Goal: Task Accomplishment & Management: Manage account settings

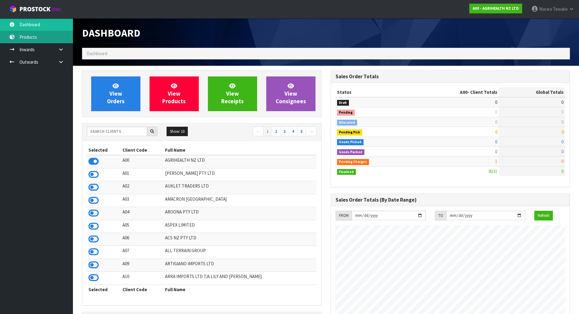
scroll to position [461, 248]
click at [94, 131] on input "text" at bounding box center [117, 131] width 60 height 9
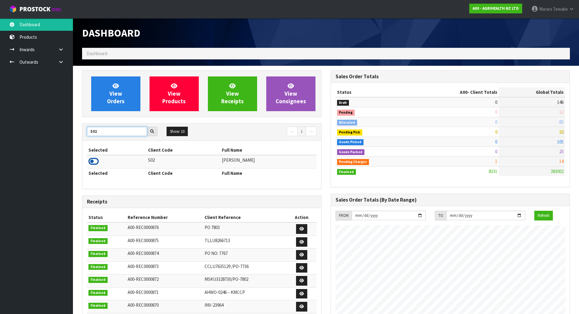
type input "S02"
click at [94, 161] on icon at bounding box center [94, 161] width 10 height 9
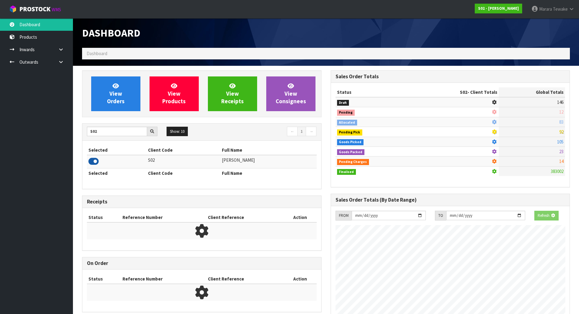
scroll to position [431, 248]
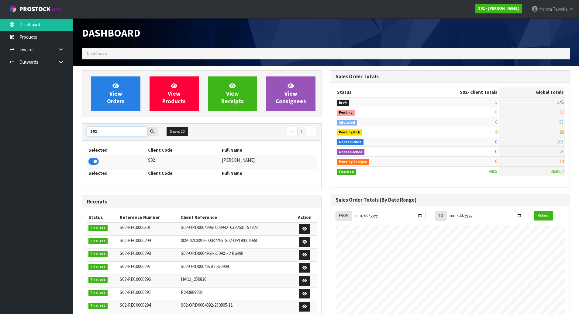
drag, startPoint x: 102, startPoint y: 134, endPoint x: 74, endPoint y: 123, distance: 30.0
click at [79, 125] on div "View Orders View Products View Receipts View Consignees S02 Show: 10 5 10 25 50…" at bounding box center [202, 248] width 249 height 356
click at [92, 161] on icon at bounding box center [94, 161] width 10 height 9
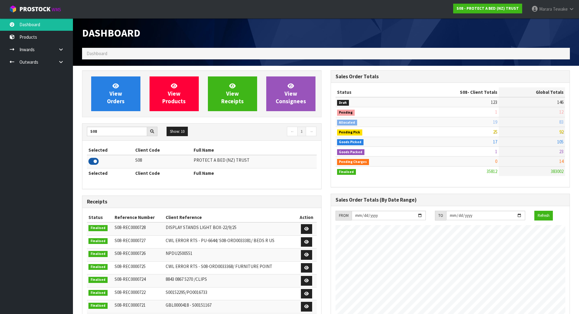
scroll to position [461, 248]
drag, startPoint x: 105, startPoint y: 131, endPoint x: 76, endPoint y: 124, distance: 30.2
click at [86, 127] on div "S08" at bounding box center [122, 132] width 80 height 10
click at [90, 163] on icon at bounding box center [94, 161] width 10 height 9
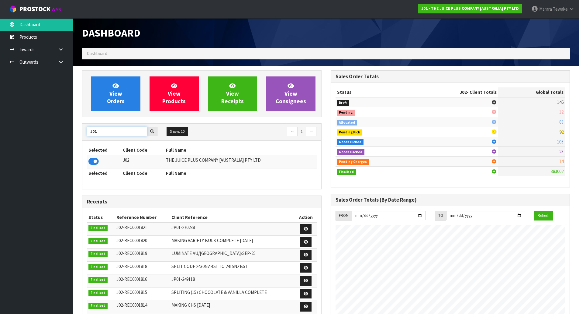
drag, startPoint x: 100, startPoint y: 132, endPoint x: 57, endPoint y: 124, distance: 43.9
click at [71, 129] on body "Toggle navigation ProStock WMS J02 - THE JUICE PLUS COMPANY [AUSTRALIA] PTY LTD…" at bounding box center [289, 157] width 579 height 314
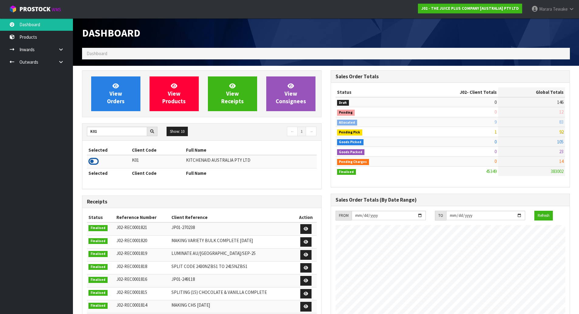
click at [98, 157] on icon at bounding box center [94, 161] width 10 height 9
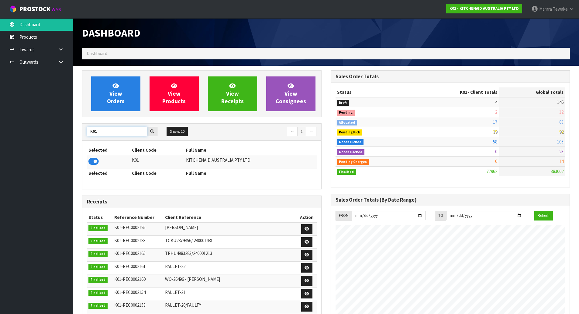
drag, startPoint x: 104, startPoint y: 129, endPoint x: 61, endPoint y: 125, distance: 43.0
click at [64, 127] on body "Toggle navigation ProStock WMS K01 - KITCHENAID AUSTRALIA PTY LTD Marara Tewake…" at bounding box center [289, 157] width 579 height 314
type input "J01"
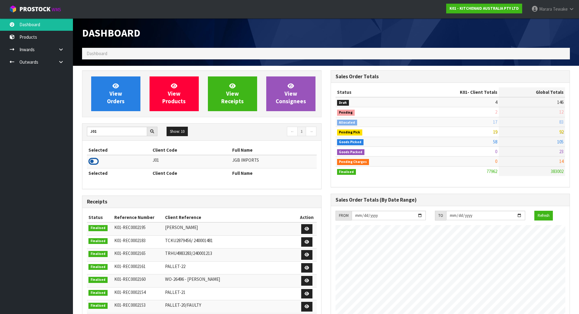
click at [92, 161] on icon at bounding box center [94, 161] width 10 height 9
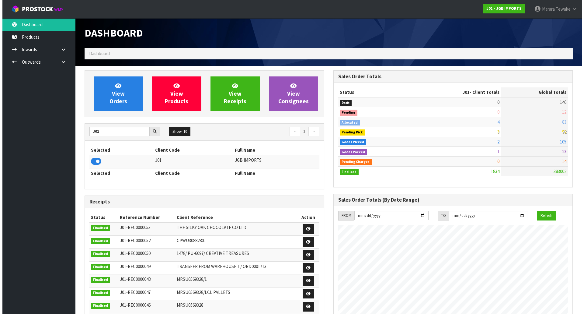
scroll to position [451, 248]
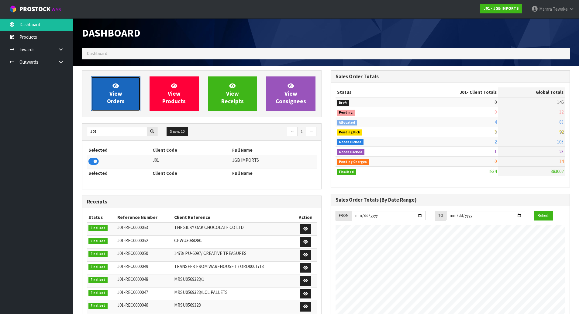
click at [122, 105] on link "View Orders" at bounding box center [115, 93] width 49 height 35
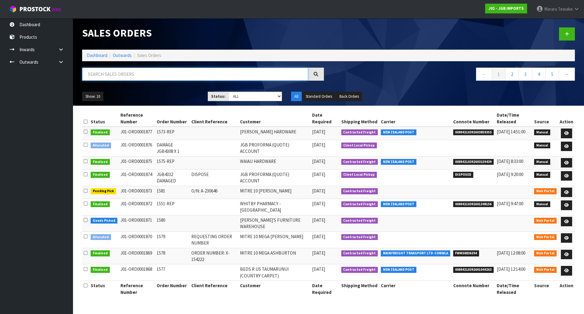
click at [126, 73] on input "text" at bounding box center [195, 74] width 226 height 13
click at [110, 80] on input "text" at bounding box center [195, 74] width 226 height 13
click at [317, 77] on div at bounding box center [316, 74] width 16 height 13
click at [128, 75] on input "1824" at bounding box center [195, 74] width 226 height 13
drag, startPoint x: 117, startPoint y: 76, endPoint x: 53, endPoint y: 70, distance: 65.0
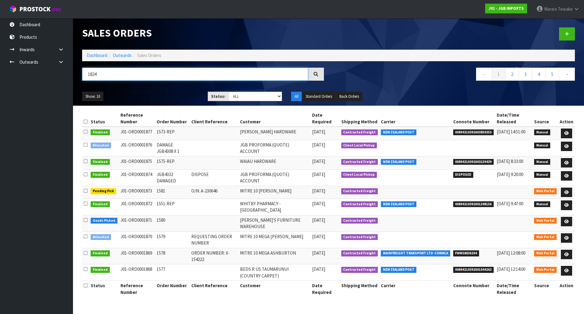
click at [53, 70] on body "Toggle navigation ProStock WMS J01 - JGB IMPORTS Marara Tewake Logout Dashboard…" at bounding box center [292, 157] width 584 height 314
type input "1824"
click at [99, 77] on input "text" at bounding box center [195, 74] width 226 height 13
type input "1824"
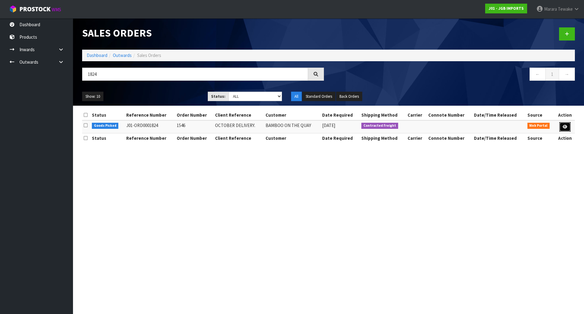
click at [566, 126] on icon at bounding box center [565, 127] width 5 height 4
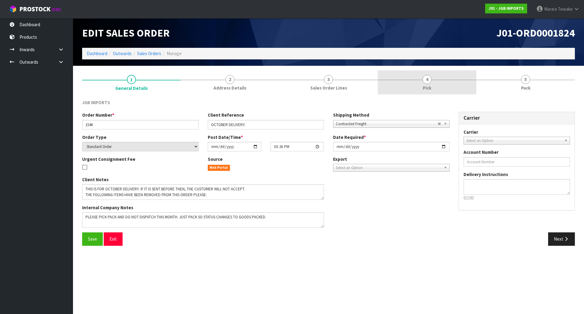
click at [436, 80] on link "4 Pick" at bounding box center [427, 82] width 99 height 24
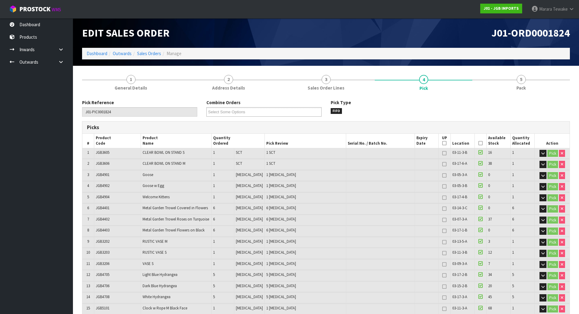
click at [479, 143] on icon at bounding box center [481, 143] width 4 height 0
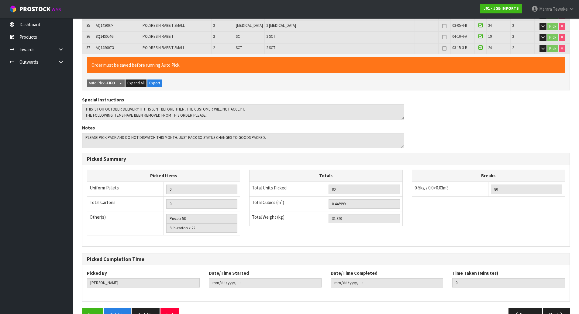
scroll to position [520, 0]
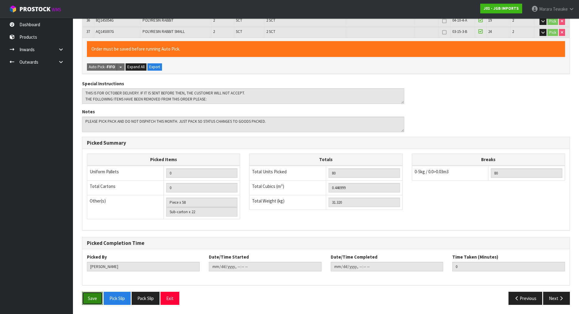
click at [99, 297] on button "Save" at bounding box center [92, 297] width 21 height 13
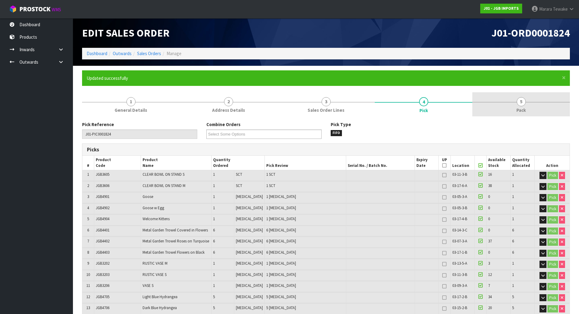
click at [522, 101] on span "5" at bounding box center [521, 101] width 9 height 9
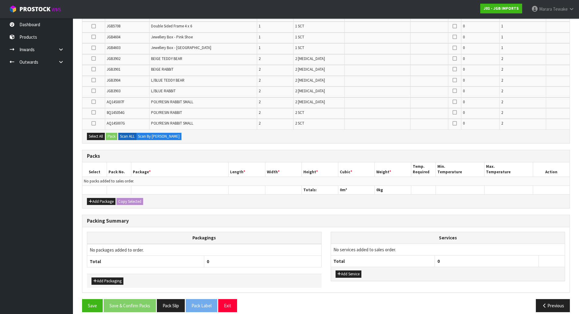
scroll to position [441, 0]
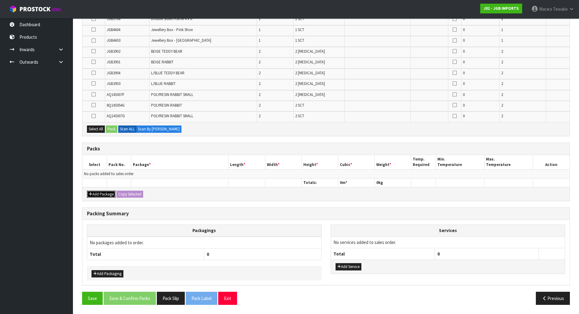
click at [100, 194] on button "Add Package" at bounding box center [101, 193] width 29 height 7
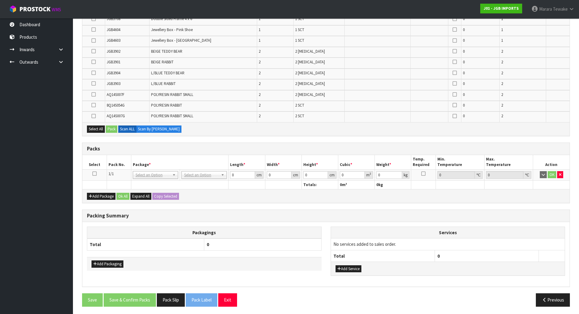
click at [94, 173] on icon at bounding box center [94, 173] width 4 height 0
click at [93, 94] on icon at bounding box center [94, 94] width 4 height 0
click at [0, 0] on input "checkbox" at bounding box center [0, 0] width 0 height 0
click at [93, 105] on icon at bounding box center [94, 105] width 4 height 0
click at [0, 0] on input "checkbox" at bounding box center [0, 0] width 0 height 0
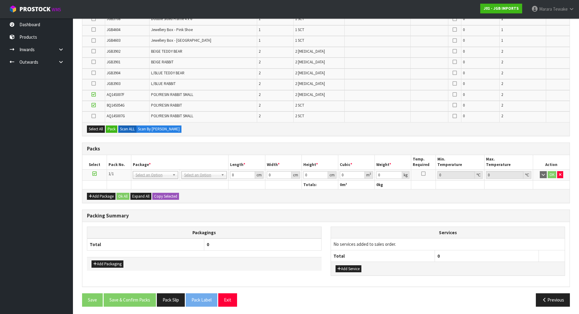
click at [93, 116] on icon at bounding box center [94, 116] width 4 height 0
click at [0, 0] on input "checkbox" at bounding box center [0, 0] width 0 height 0
click at [110, 130] on button "Pack" at bounding box center [112, 128] width 12 height 7
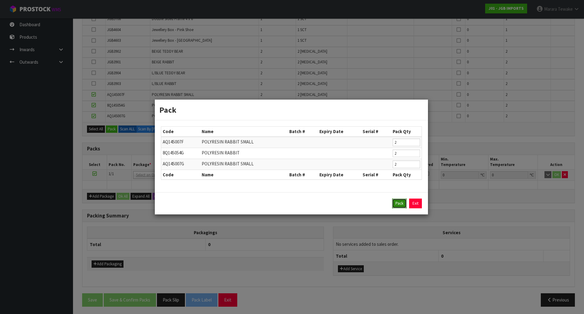
click at [399, 204] on button "Pack" at bounding box center [399, 203] width 15 height 10
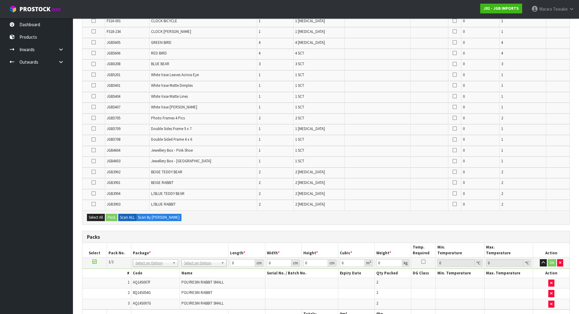
scroll to position [319, 0]
click at [93, 43] on icon at bounding box center [94, 43] width 4 height 0
click at [0, 0] on input "checkbox" at bounding box center [0, 0] width 0 height 0
click at [92, 55] on label at bounding box center [94, 54] width 4 height 5
click at [0, 0] on input "checkbox" at bounding box center [0, 0] width 0 height 0
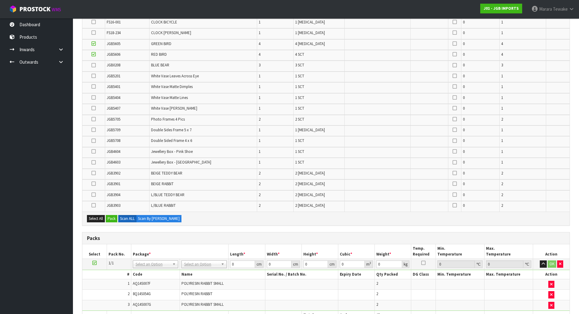
click at [96, 65] on icon at bounding box center [94, 65] width 4 height 0
click at [0, 0] on input "checkbox" at bounding box center [0, 0] width 0 height 0
click at [113, 216] on button "Pack" at bounding box center [112, 218] width 12 height 7
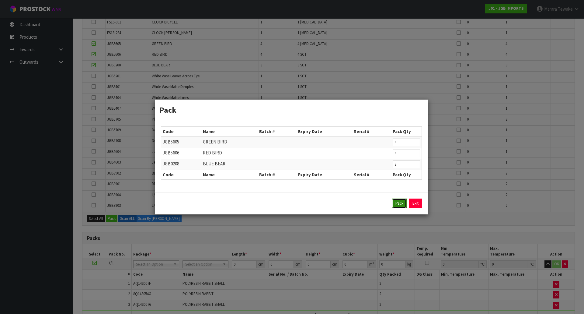
click at [396, 202] on button "Pack" at bounding box center [399, 203] width 15 height 10
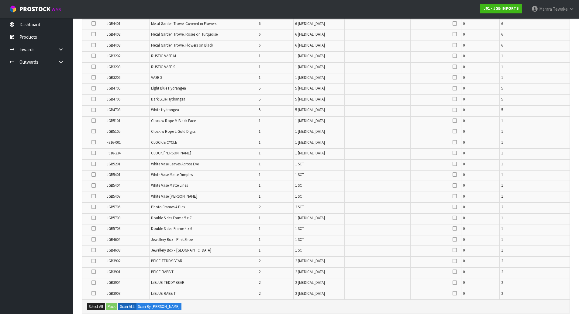
scroll to position [228, 0]
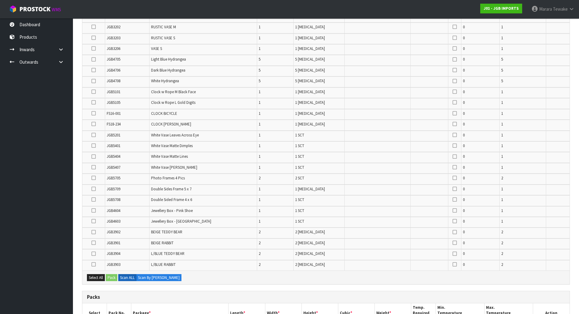
click at [95, 221] on icon at bounding box center [94, 221] width 4 height 0
click at [0, 0] on input "checkbox" at bounding box center [0, 0] width 0 height 0
click at [93, 210] on icon at bounding box center [94, 210] width 4 height 0
click at [0, 0] on input "checkbox" at bounding box center [0, 0] width 0 height 0
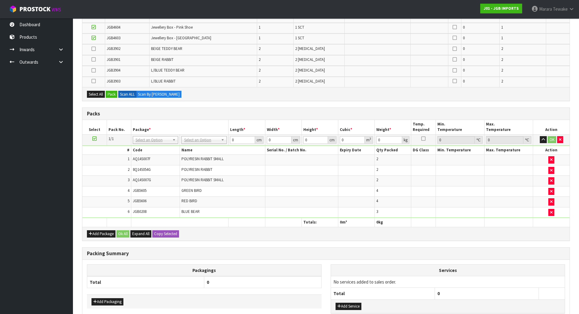
scroll to position [319, 0]
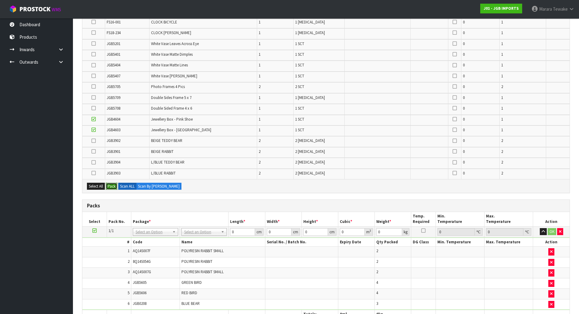
click at [111, 186] on button "Pack" at bounding box center [112, 185] width 12 height 7
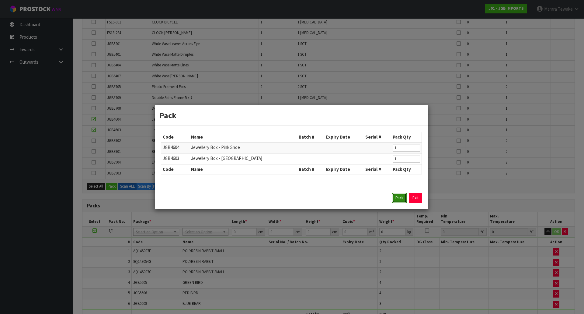
click at [401, 199] on button "Pack" at bounding box center [399, 198] width 15 height 10
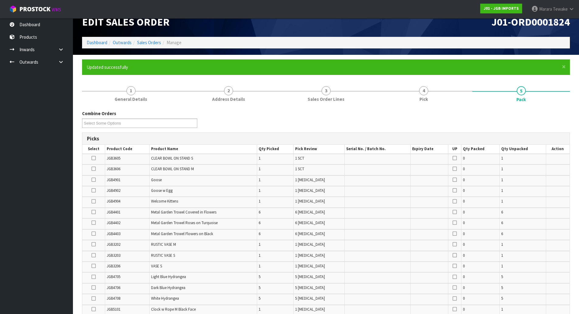
scroll to position [0, 0]
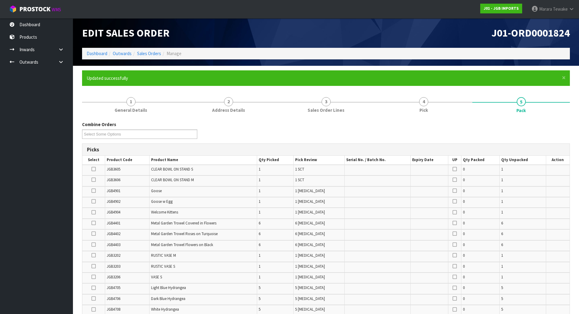
click at [93, 169] on icon at bounding box center [94, 169] width 4 height 0
click at [0, 0] on input "checkbox" at bounding box center [0, 0] width 0 height 0
click at [92, 179] on icon at bounding box center [94, 179] width 4 height 0
click at [0, 0] on input "checkbox" at bounding box center [0, 0] width 0 height 0
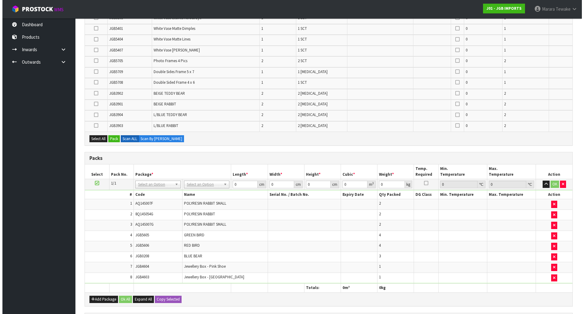
scroll to position [335, 0]
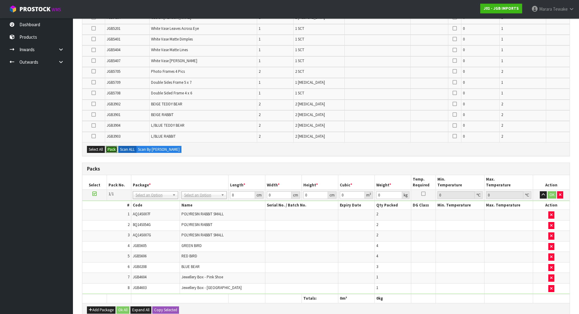
click at [112, 148] on button "Pack" at bounding box center [112, 149] width 12 height 7
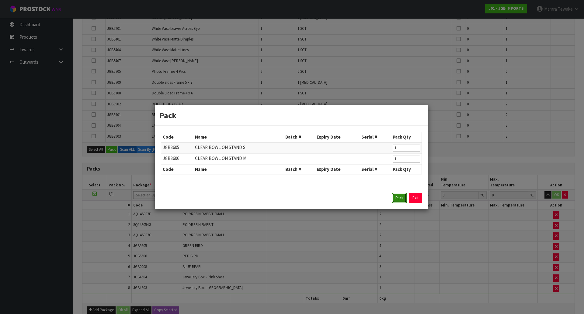
click at [398, 195] on button "Pack" at bounding box center [399, 198] width 15 height 10
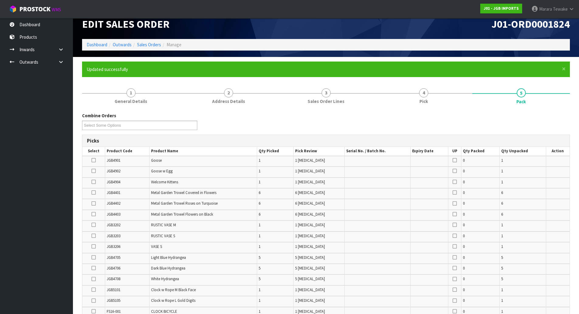
scroll to position [196, 0]
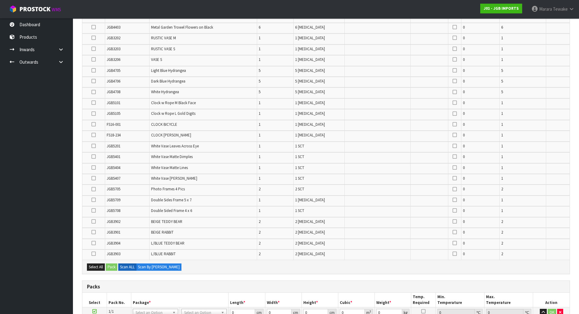
click at [94, 156] on icon at bounding box center [94, 156] width 4 height 0
click at [0, 0] on input "checkbox" at bounding box center [0, 0] width 0 height 0
click at [95, 178] on icon at bounding box center [94, 178] width 4 height 0
click at [0, 0] on input "checkbox" at bounding box center [0, 0] width 0 height 0
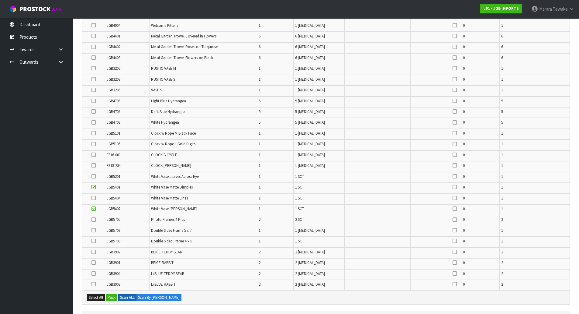
scroll to position [135, 0]
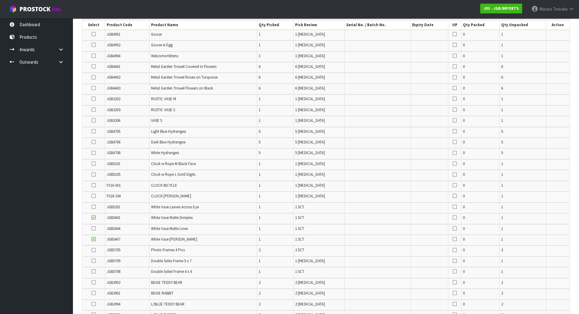
click at [92, 77] on icon at bounding box center [94, 77] width 4 height 0
click at [0, 0] on input "checkbox" at bounding box center [0, 0] width 0 height 0
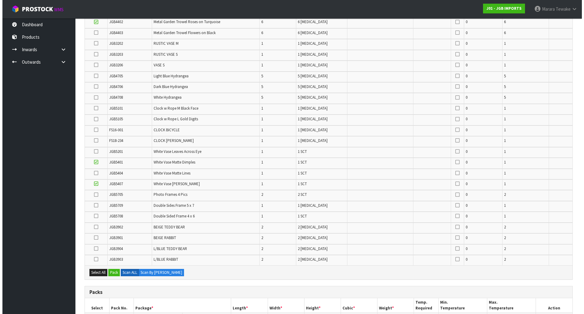
scroll to position [348, 0]
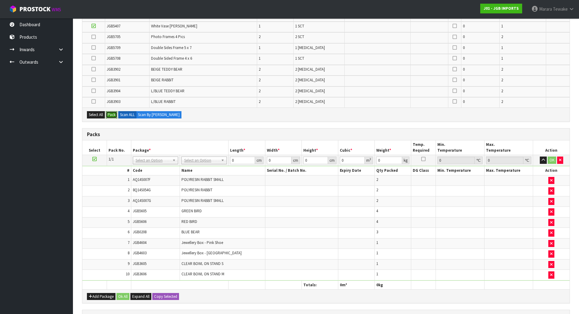
click at [112, 114] on button "Pack" at bounding box center [112, 114] width 12 height 7
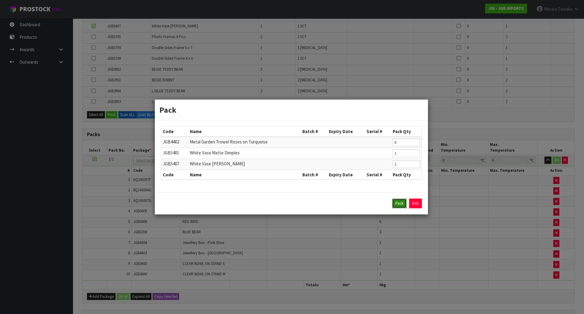
click at [401, 207] on button "Pack" at bounding box center [399, 203] width 15 height 10
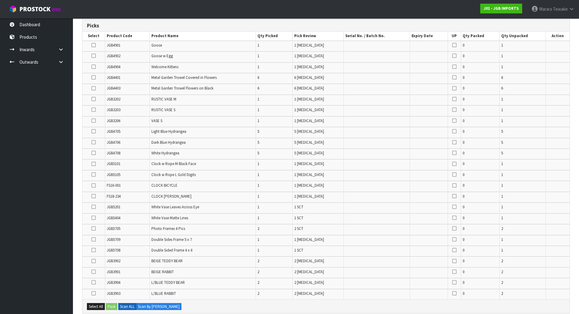
scroll to position [154, 0]
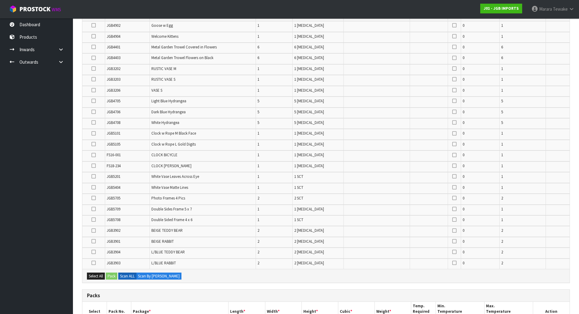
click at [93, 209] on icon at bounding box center [94, 209] width 4 height 0
click at [0, 0] on input "checkbox" at bounding box center [0, 0] width 0 height 0
click at [93, 220] on icon at bounding box center [94, 219] width 4 height 0
click at [0, 0] on input "checkbox" at bounding box center [0, 0] width 0 height 0
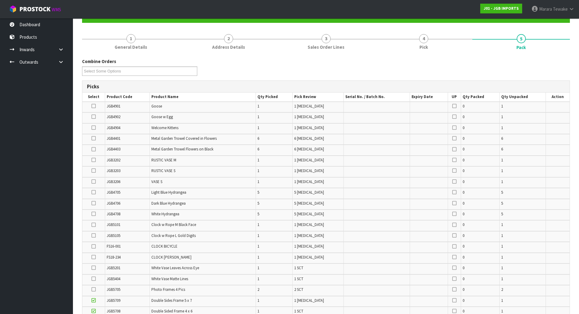
scroll to position [33, 0]
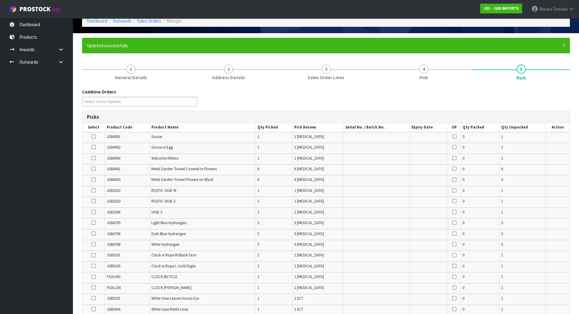
click at [94, 169] on icon at bounding box center [94, 169] width 4 height 0
click at [0, 0] on input "checkbox" at bounding box center [0, 0] width 0 height 0
click at [96, 179] on icon at bounding box center [94, 179] width 4 height 0
click at [0, 0] on input "checkbox" at bounding box center [0, 0] width 0 height 0
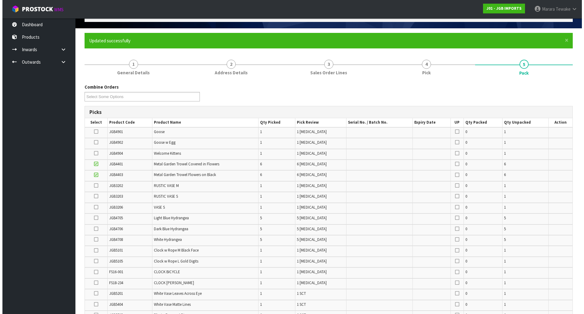
scroll to position [245, 0]
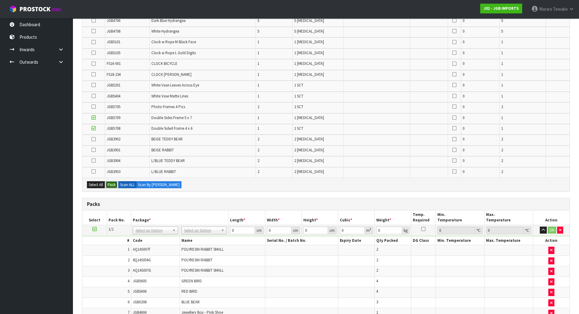
click at [113, 184] on button "Pack" at bounding box center [112, 184] width 12 height 7
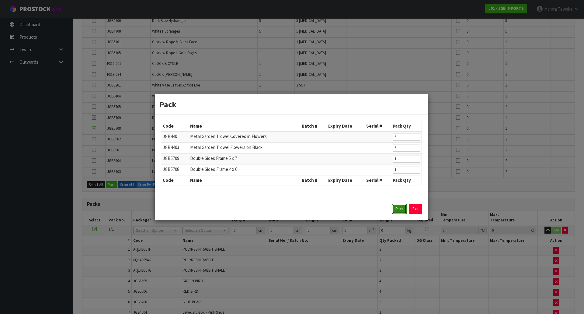
click at [401, 209] on button "Pack" at bounding box center [399, 209] width 15 height 10
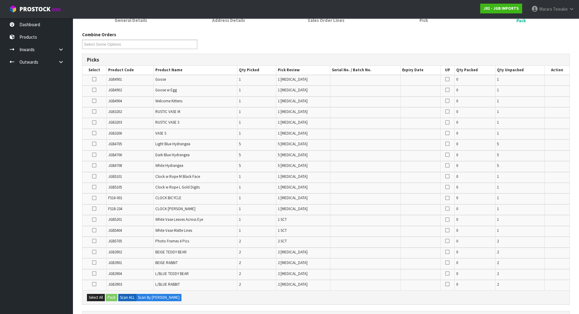
scroll to position [91, 0]
click at [95, 239] on icon at bounding box center [94, 239] width 4 height 0
click at [0, 0] on input "checkbox" at bounding box center [0, 0] width 0 height 0
click at [114, 298] on button "Pack" at bounding box center [112, 295] width 12 height 7
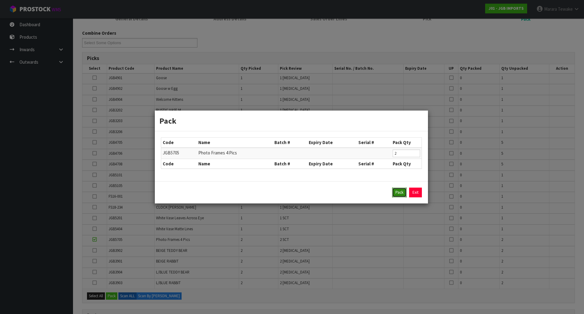
click at [392, 192] on button "Pack" at bounding box center [399, 192] width 15 height 10
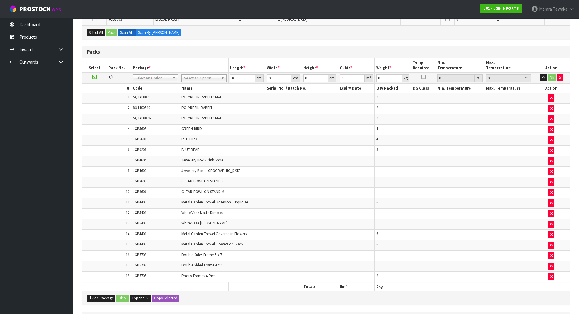
scroll to position [426, 0]
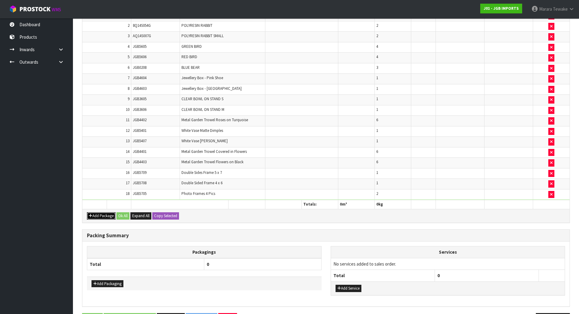
click at [99, 214] on button "Add Package" at bounding box center [101, 215] width 29 height 7
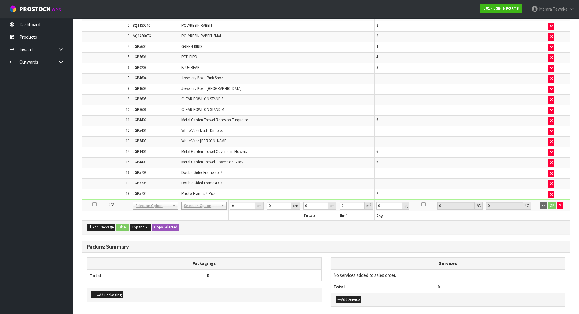
click at [95, 204] on icon at bounding box center [94, 204] width 4 height 0
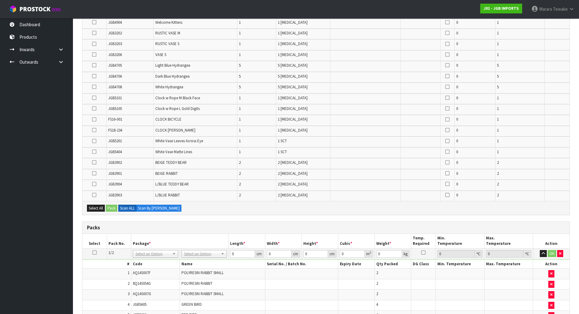
scroll to position [61, 0]
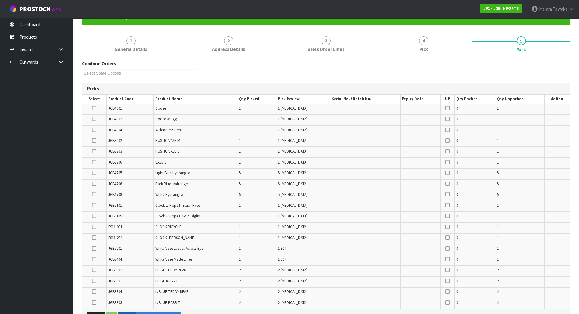
click at [95, 119] on icon at bounding box center [94, 119] width 4 height 0
click at [0, 0] on input "checkbox" at bounding box center [0, 0] width 0 height 0
click at [96, 130] on icon at bounding box center [94, 130] width 4 height 0
click at [0, 0] on input "checkbox" at bounding box center [0, 0] width 0 height 0
click at [95, 108] on icon at bounding box center [94, 108] width 4 height 0
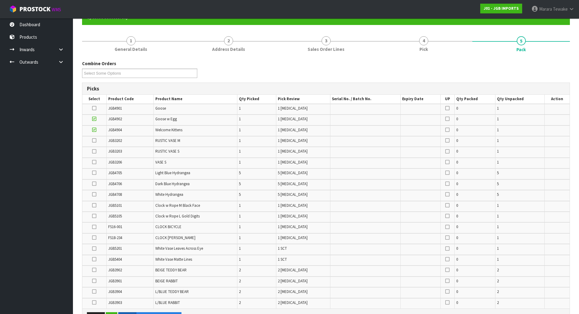
click at [0, 0] on input "checkbox" at bounding box center [0, 0] width 0 height 0
click at [93, 141] on icon at bounding box center [94, 140] width 4 height 0
click at [0, 0] on input "checkbox" at bounding box center [0, 0] width 0 height 0
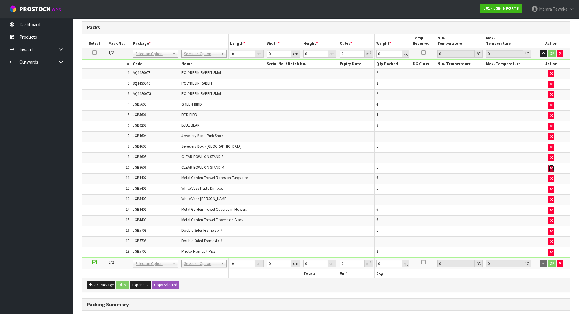
click at [553, 167] on icon "button" at bounding box center [552, 168] width 2 height 4
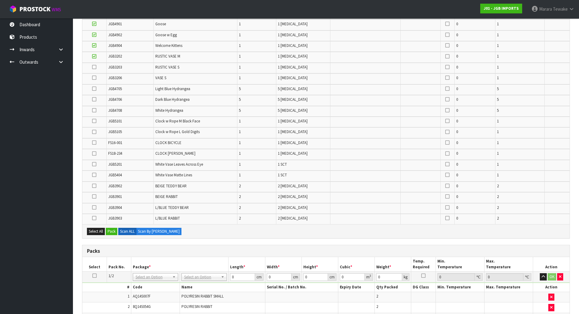
scroll to position [124, 0]
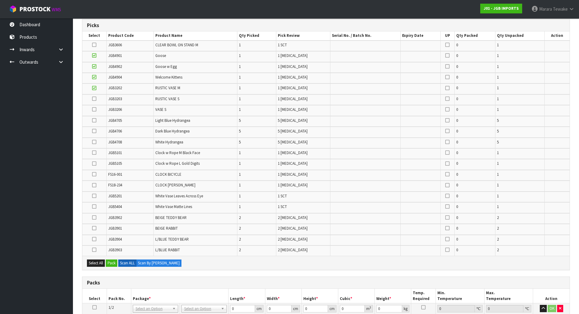
click at [96, 45] on icon at bounding box center [94, 45] width 4 height 0
click at [0, 0] on input "checkbox" at bounding box center [0, 0] width 0 height 0
click at [95, 196] on icon at bounding box center [94, 196] width 4 height 0
click at [0, 0] on input "checkbox" at bounding box center [0, 0] width 0 height 0
click at [94, 99] on icon at bounding box center [94, 99] width 4 height 0
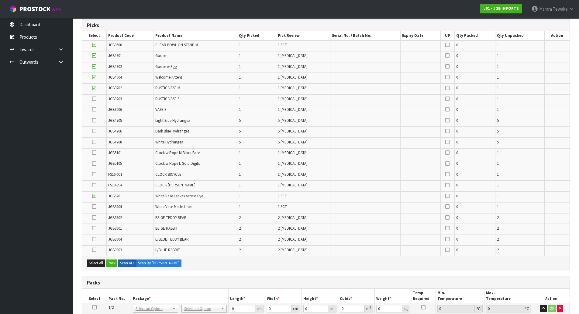
click at [0, 0] on input "checkbox" at bounding box center [0, 0] width 0 height 0
click at [96, 174] on icon at bounding box center [94, 174] width 4 height 0
click at [0, 0] on input "checkbox" at bounding box center [0, 0] width 0 height 0
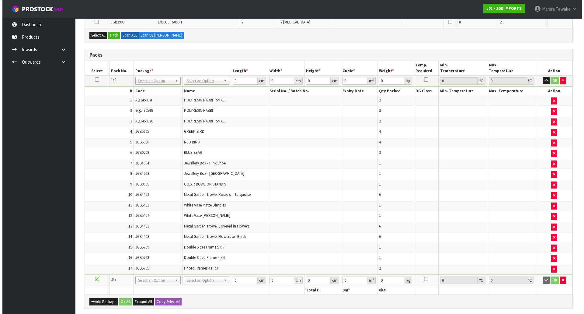
scroll to position [246, 0]
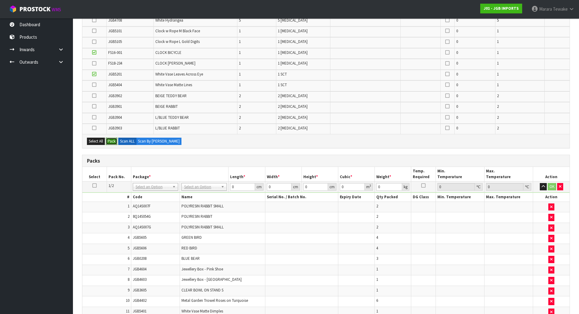
click at [112, 141] on button "Pack" at bounding box center [112, 140] width 12 height 7
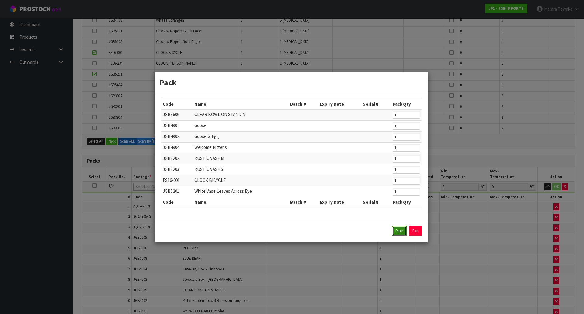
click at [399, 232] on button "Pack" at bounding box center [399, 231] width 15 height 10
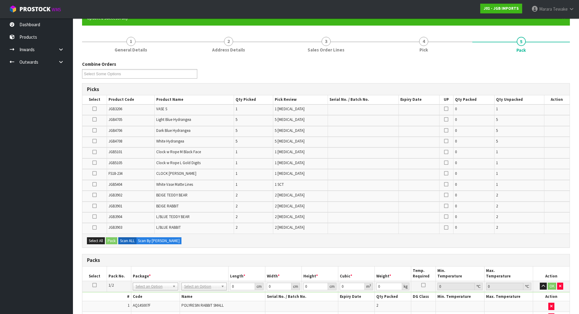
scroll to position [61, 0]
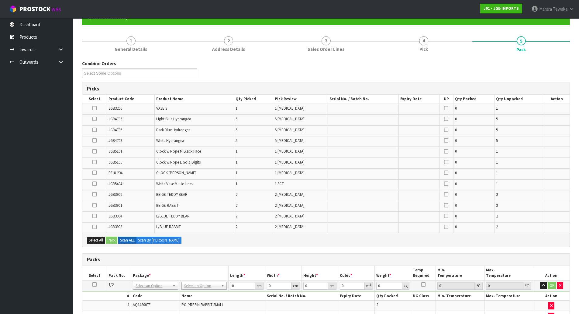
click at [94, 205] on icon at bounding box center [94, 205] width 4 height 0
click at [0, 0] on input "checkbox" at bounding box center [0, 0] width 0 height 0
click at [96, 216] on icon at bounding box center [94, 216] width 4 height 0
click at [0, 0] on input "checkbox" at bounding box center [0, 0] width 0 height 0
click at [96, 227] on icon at bounding box center [94, 227] width 4 height 0
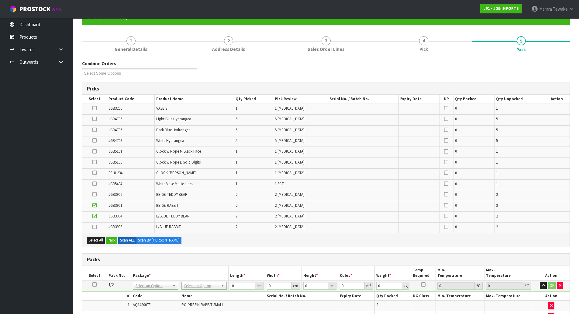
click at [0, 0] on input "checkbox" at bounding box center [0, 0] width 0 height 0
click at [93, 194] on icon at bounding box center [94, 194] width 4 height 0
click at [0, 0] on input "checkbox" at bounding box center [0, 0] width 0 height 0
click at [95, 151] on icon at bounding box center [94, 151] width 4 height 0
click at [0, 0] on input "checkbox" at bounding box center [0, 0] width 0 height 0
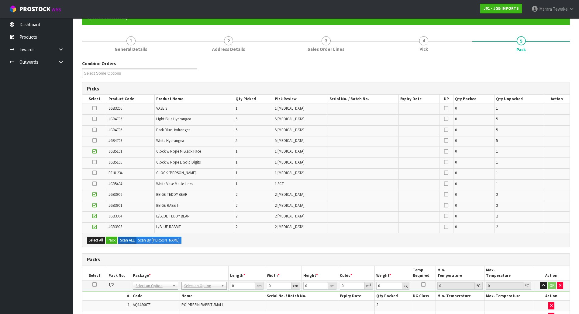
click at [96, 162] on icon at bounding box center [94, 162] width 4 height 0
click at [0, 0] on input "checkbox" at bounding box center [0, 0] width 0 height 0
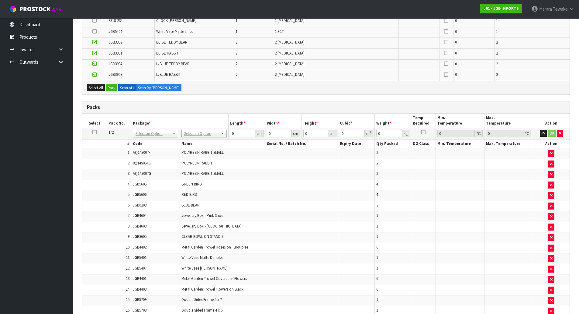
scroll to position [91, 0]
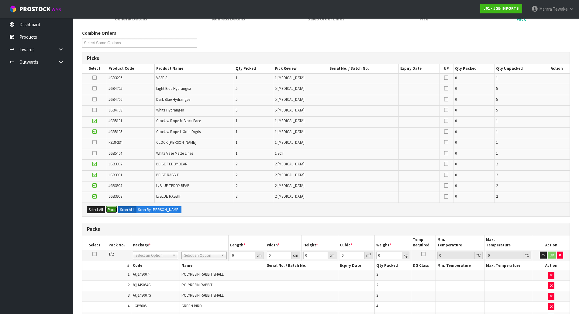
click at [112, 208] on button "Pack" at bounding box center [112, 209] width 12 height 7
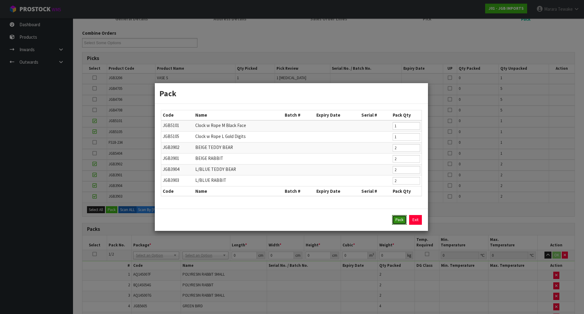
click at [399, 219] on button "Pack" at bounding box center [399, 220] width 15 height 10
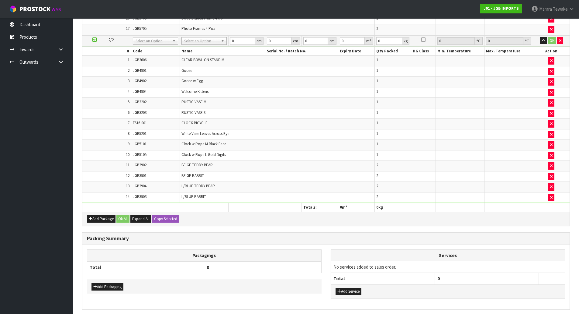
scroll to position [464, 0]
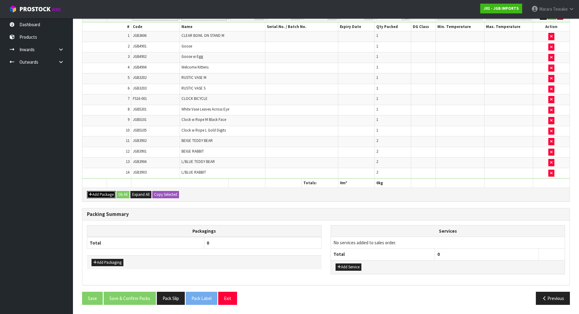
click at [96, 196] on button "Add Package" at bounding box center [101, 194] width 29 height 7
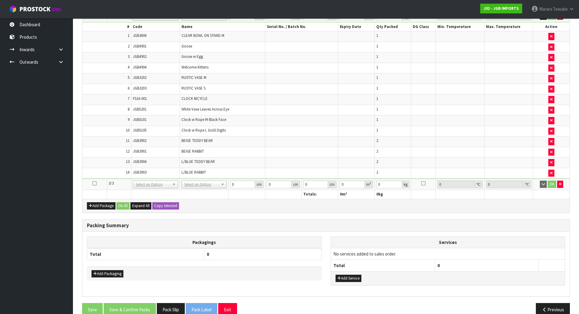
click at [95, 183] on icon at bounding box center [94, 183] width 4 height 0
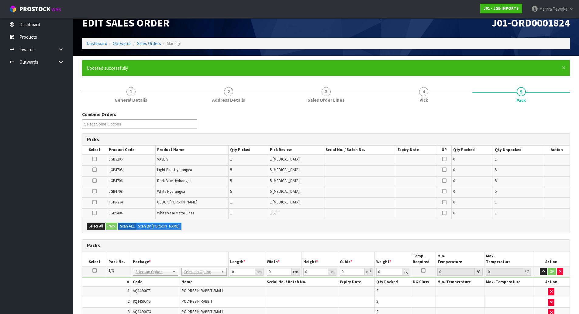
scroll to position [0, 0]
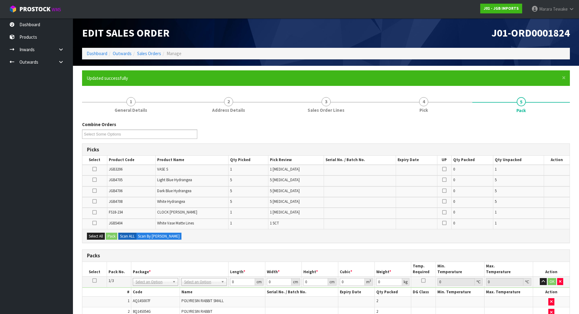
click at [95, 179] on icon at bounding box center [94, 179] width 4 height 0
click at [0, 0] on input "checkbox" at bounding box center [0, 0] width 0 height 0
click at [95, 190] on icon at bounding box center [94, 190] width 4 height 0
click at [0, 0] on input "checkbox" at bounding box center [0, 0] width 0 height 0
click at [95, 201] on icon at bounding box center [94, 201] width 4 height 0
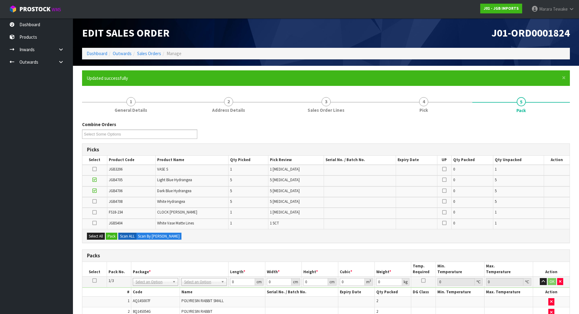
click at [0, 0] on input "checkbox" at bounding box center [0, 0] width 0 height 0
click at [113, 236] on button "Pack" at bounding box center [112, 235] width 12 height 7
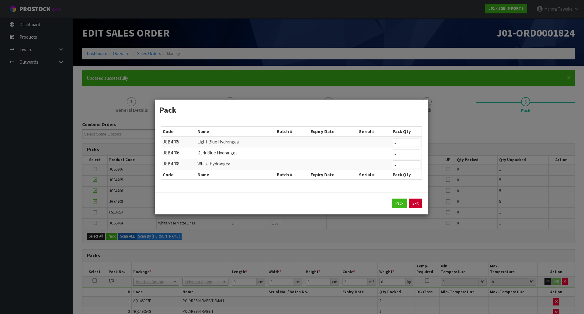
drag, startPoint x: 416, startPoint y: 207, endPoint x: 412, endPoint y: 206, distance: 5.0
click at [417, 207] on link "Exit" at bounding box center [415, 203] width 13 height 10
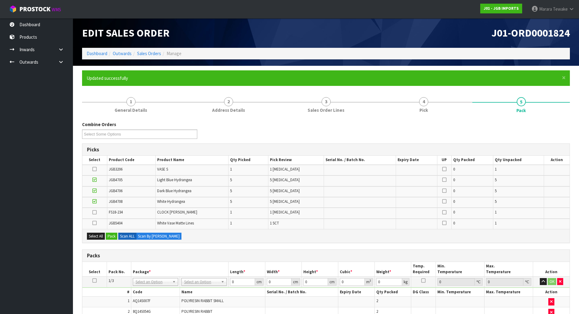
click at [97, 212] on icon at bounding box center [94, 212] width 4 height 0
click at [0, 0] on input "checkbox" at bounding box center [0, 0] width 0 height 0
click at [113, 235] on button "Pack" at bounding box center [112, 235] width 12 height 7
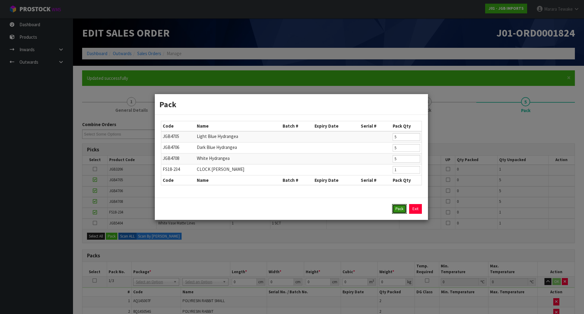
click at [398, 209] on button "Pack" at bounding box center [399, 209] width 15 height 10
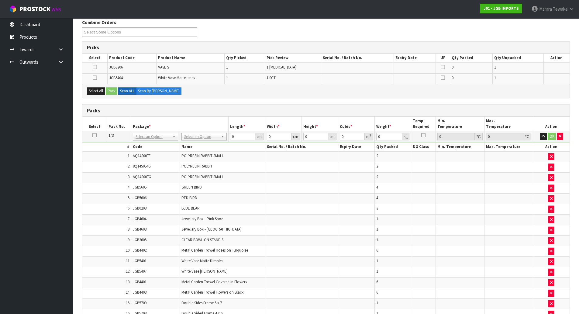
scroll to position [91, 0]
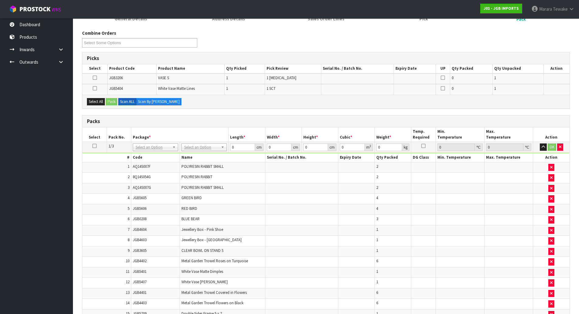
drag, startPoint x: 95, startPoint y: 146, endPoint x: 88, endPoint y: 131, distance: 16.9
click at [94, 146] on icon at bounding box center [94, 146] width 4 height 0
click at [94, 88] on icon at bounding box center [95, 88] width 4 height 0
click at [0, 0] on input "checkbox" at bounding box center [0, 0] width 0 height 0
click at [110, 100] on button "Pack" at bounding box center [112, 101] width 12 height 7
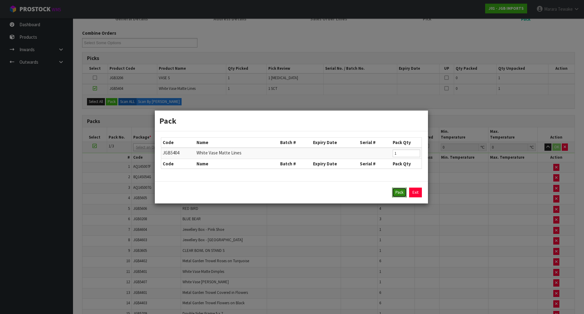
drag, startPoint x: 395, startPoint y: 193, endPoint x: 384, endPoint y: 193, distance: 11.0
click at [394, 193] on button "Pack" at bounding box center [399, 192] width 15 height 10
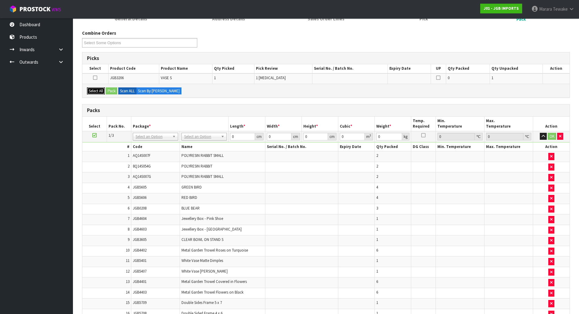
drag, startPoint x: 97, startPoint y: 88, endPoint x: 105, endPoint y: 88, distance: 7.9
click at [97, 88] on button "Select All" at bounding box center [96, 90] width 18 height 7
click at [110, 88] on button "Pack" at bounding box center [112, 90] width 12 height 7
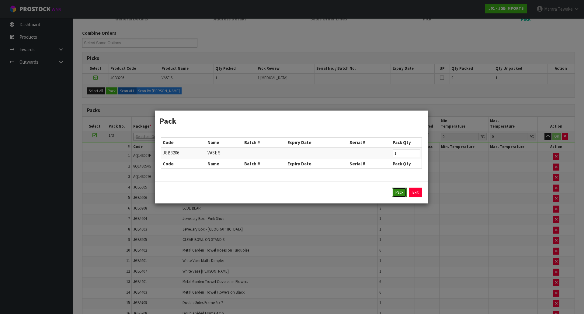
click at [401, 193] on button "Pack" at bounding box center [399, 192] width 15 height 10
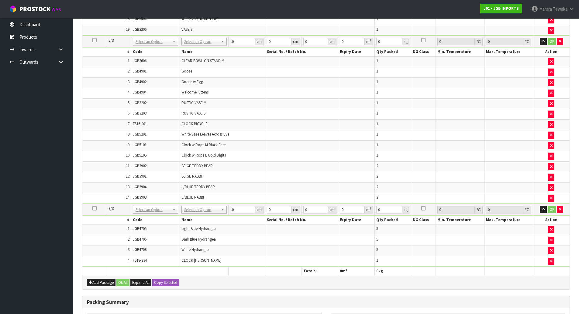
scroll to position [483, 0]
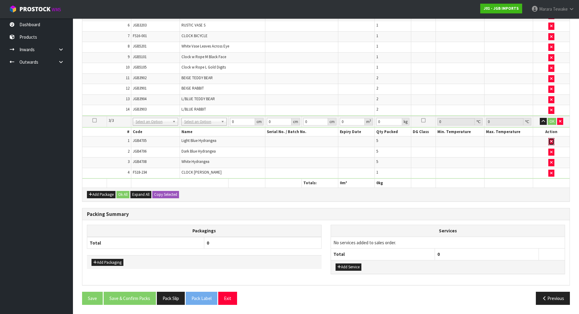
click at [554, 141] on button "button" at bounding box center [552, 141] width 6 height 7
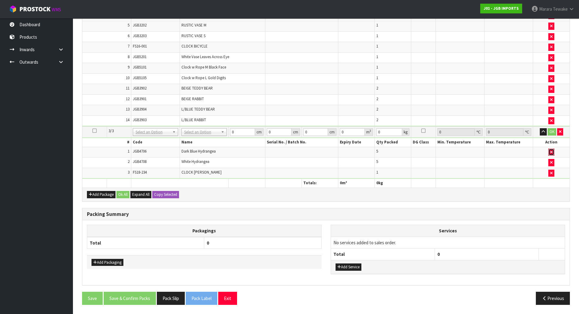
click at [553, 150] on icon "button" at bounding box center [552, 152] width 2 height 4
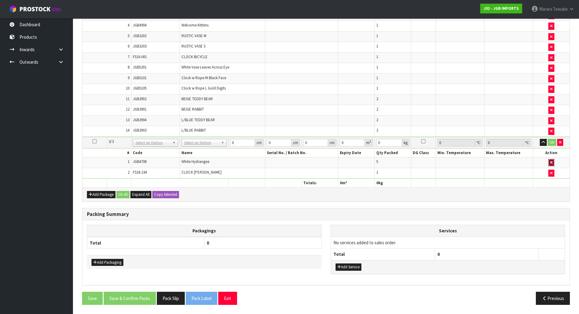
click at [551, 162] on icon "button" at bounding box center [552, 162] width 2 height 4
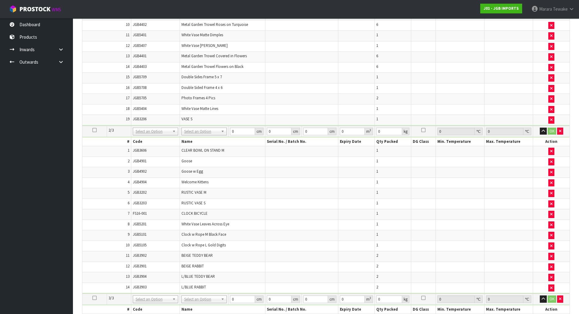
scroll to position [332, 0]
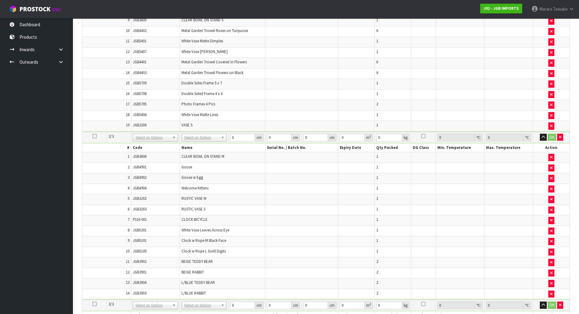
click at [96, 136] on icon at bounding box center [94, 136] width 4 height 0
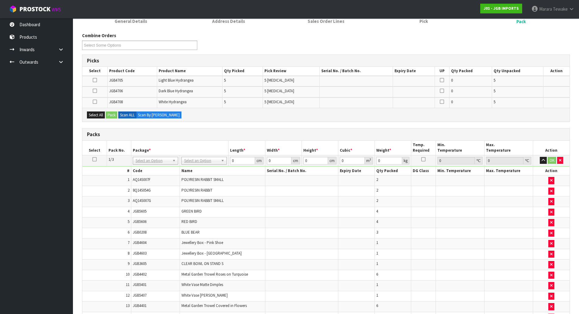
scroll to position [58, 0]
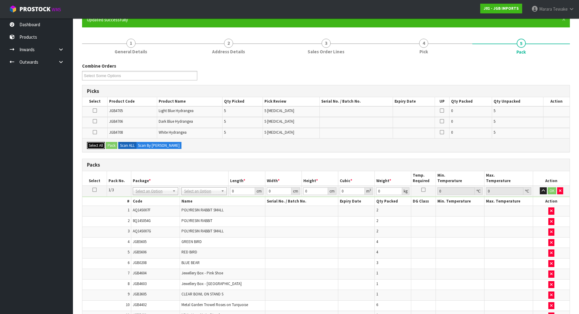
drag, startPoint x: 99, startPoint y: 142, endPoint x: 107, endPoint y: 144, distance: 8.3
click at [99, 142] on button "Select All" at bounding box center [96, 145] width 18 height 7
click at [111, 142] on button "Pack" at bounding box center [112, 145] width 12 height 7
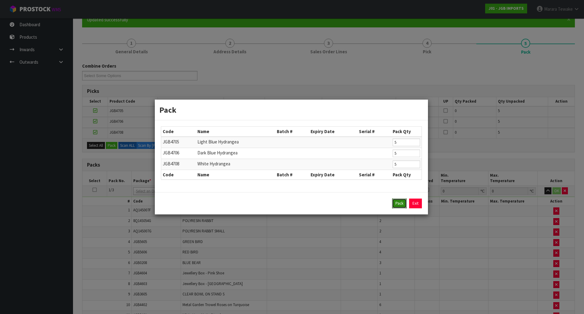
click at [398, 202] on button "Pack" at bounding box center [399, 203] width 15 height 10
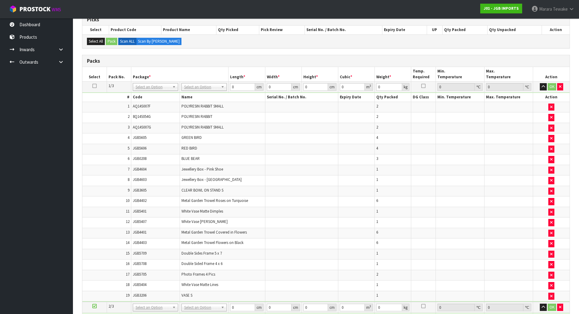
scroll to position [122, 0]
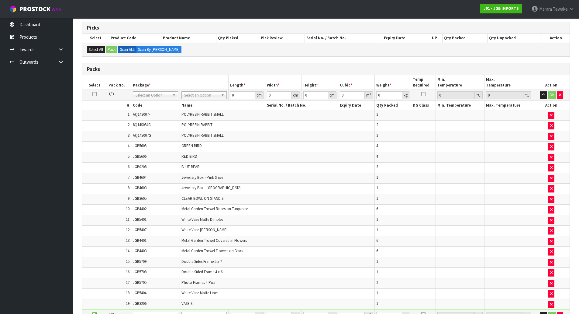
drag, startPoint x: 206, startPoint y: 92, endPoint x: 207, endPoint y: 98, distance: 5.9
click at [208, 101] on input "text" at bounding box center [204, 104] width 42 height 8
type input "oc"
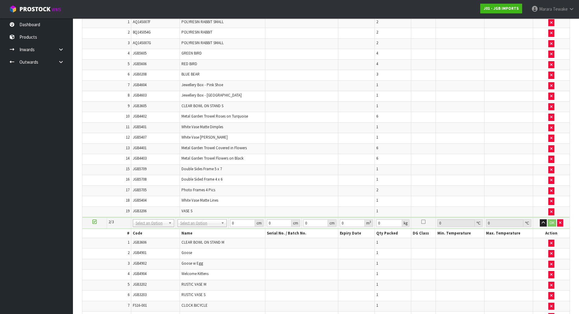
scroll to position [335, 0]
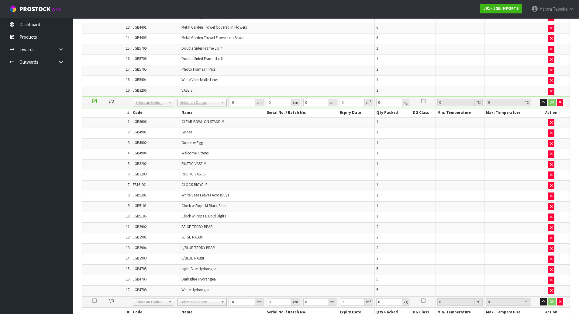
type input "16.03"
click at [200, 110] on input "text" at bounding box center [202, 111] width 46 height 8
type input "oc"
type input "2"
type input "13.59"
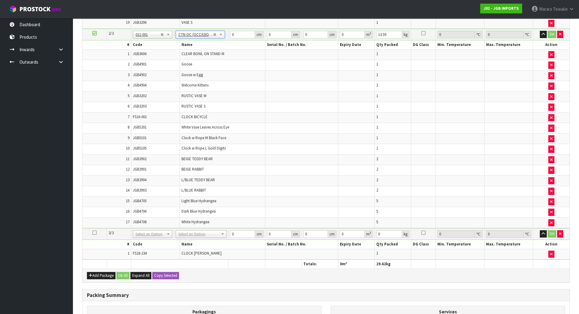
scroll to position [487, 0]
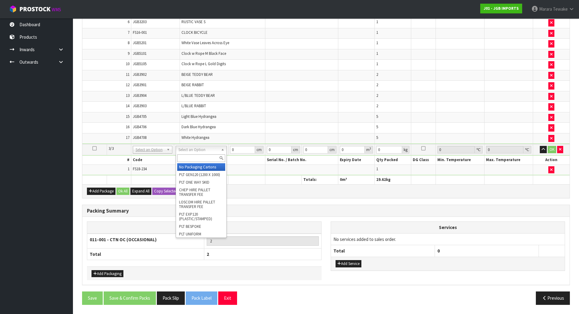
drag, startPoint x: 193, startPoint y: 150, endPoint x: 193, endPoint y: 158, distance: 7.9
click at [193, 158] on input "text" at bounding box center [201, 158] width 48 height 8
type input "oc"
type input "3"
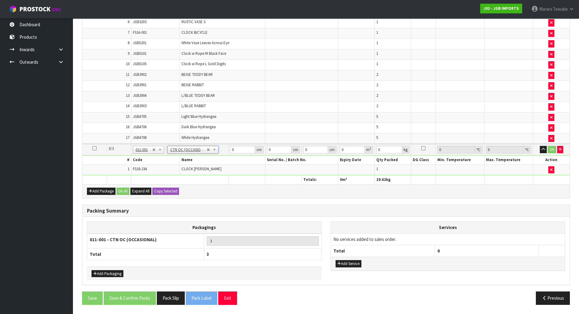
type input "1.7"
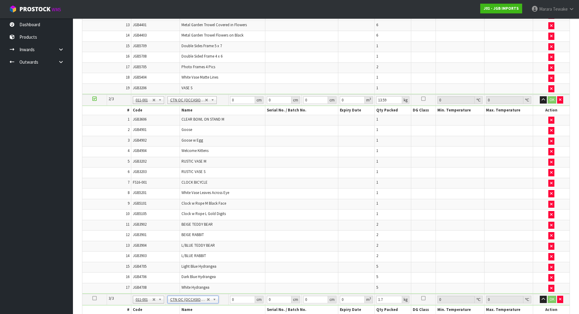
scroll to position [426, 0]
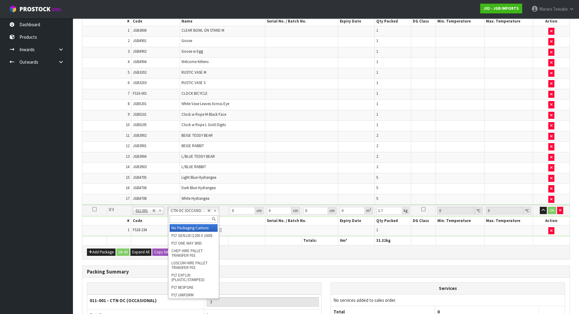
type input "2"
type input "0"
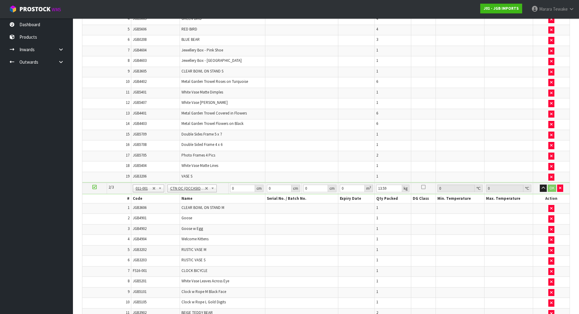
scroll to position [182, 0]
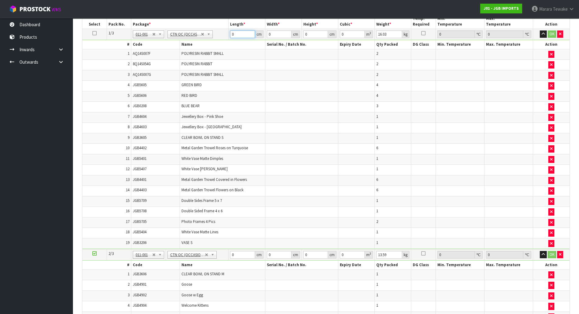
drag, startPoint x: 239, startPoint y: 35, endPoint x: 211, endPoint y: 21, distance: 31.7
click at [216, 26] on table "Select Pack No. Package * Length * Width * Height * Cubic * Weight * Temp. Requ…" at bounding box center [326, 251] width 488 height 474
type input "60"
type input "40"
type input "4"
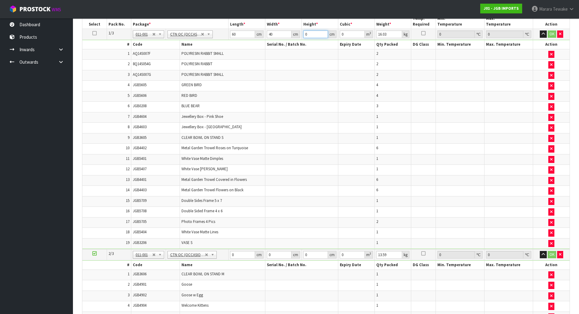
type input "0.0096"
type input "45"
type input "0.108"
type input "45"
type input "16"
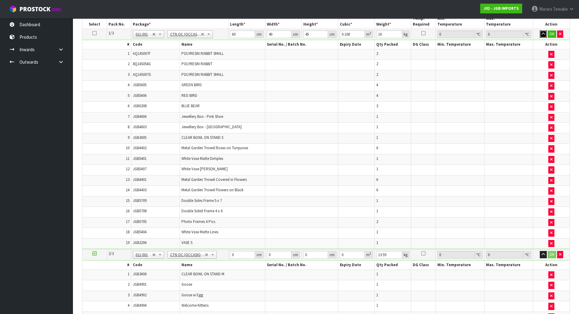
click at [540, 30] on button "button" at bounding box center [543, 33] width 7 height 7
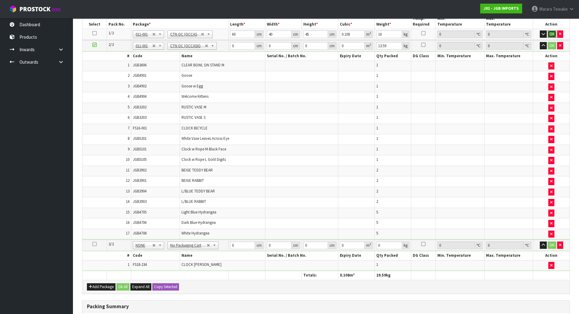
click button "OK" at bounding box center [552, 33] width 9 height 7
type input "54"
type input "48"
type input "5"
type input "0.01296"
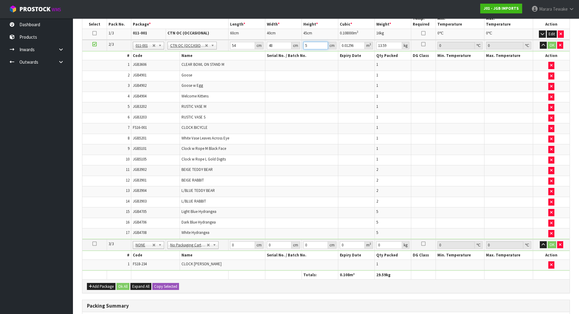
type input "56"
type input "0.145152"
type input "56"
type input "13"
click at [540, 42] on button "button" at bounding box center [543, 45] width 7 height 7
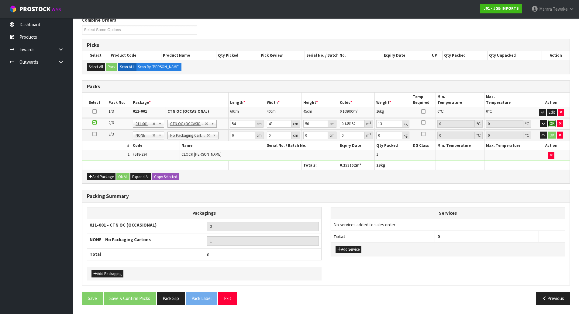
click button "OK" at bounding box center [552, 123] width 9 height 7
type input "66"
type input "61"
type input "8"
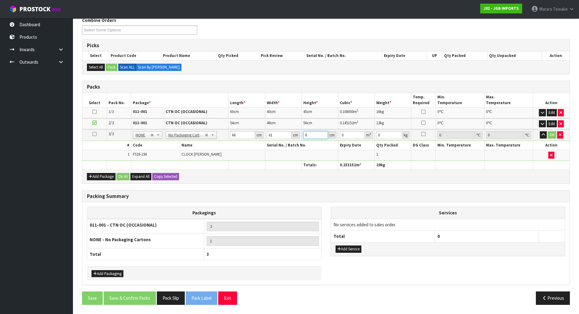
type input "0.032208"
type input "8"
type input "3"
click at [540, 131] on button "button" at bounding box center [543, 134] width 7 height 7
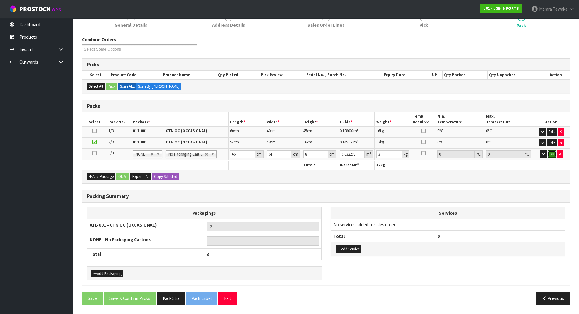
click button "OK" at bounding box center [552, 153] width 9 height 7
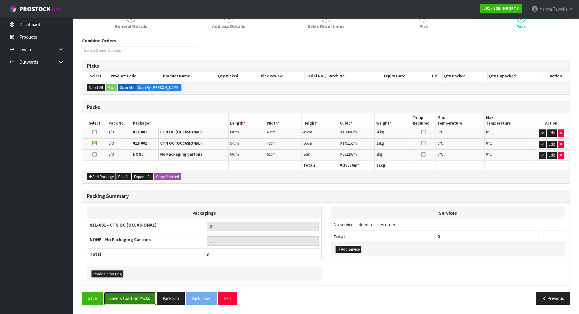
click at [131, 295] on button "Save & Confirm Packs" at bounding box center [130, 297] width 52 height 13
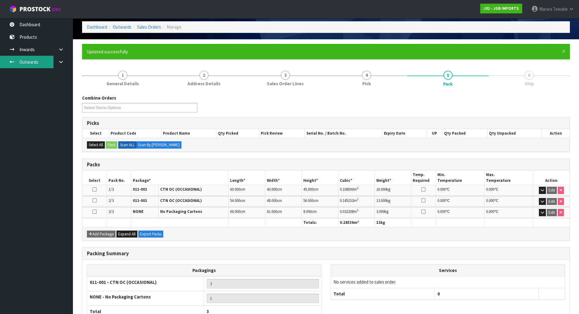
scroll to position [0, 0]
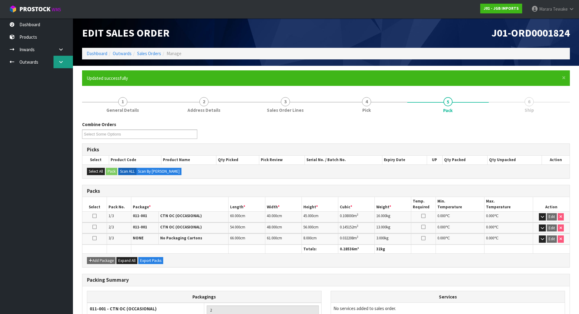
click at [61, 64] on icon at bounding box center [61, 62] width 6 height 5
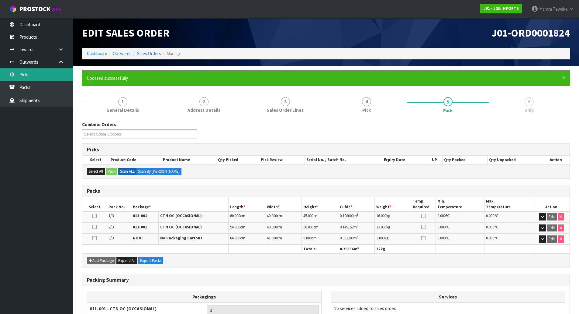
click at [36, 73] on link "Picks" at bounding box center [36, 74] width 73 height 12
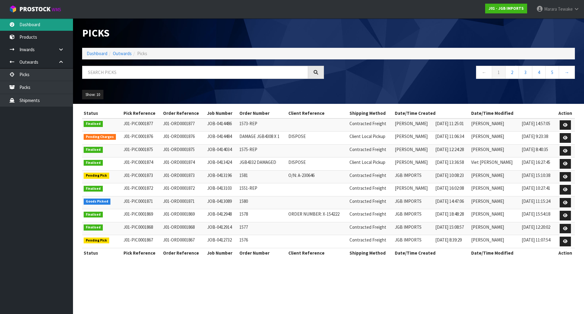
click at [49, 23] on link "Dashboard" at bounding box center [36, 24] width 73 height 12
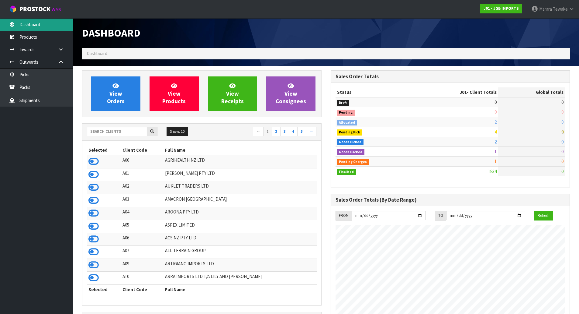
scroll to position [451, 248]
click at [127, 134] on div "Show: 10 5 10 25 50 ← 1 2 3 4 5 →" at bounding box center [201, 132] width 239 height 11
click at [111, 127] on input "text" at bounding box center [117, 131] width 60 height 9
click at [111, 133] on input "text" at bounding box center [117, 131] width 60 height 9
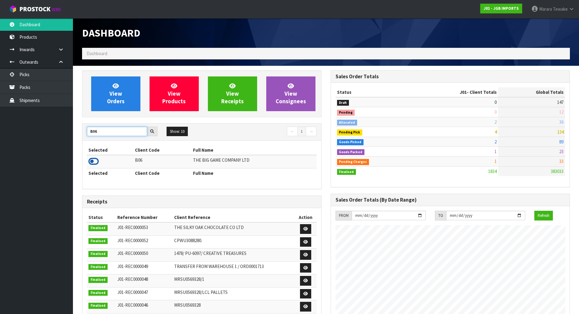
type input "B06"
click at [92, 159] on icon at bounding box center [94, 161] width 10 height 9
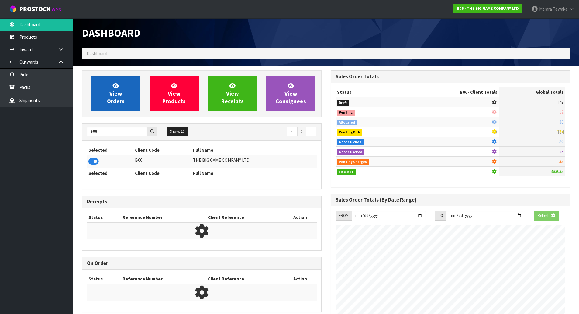
scroll to position [461, 248]
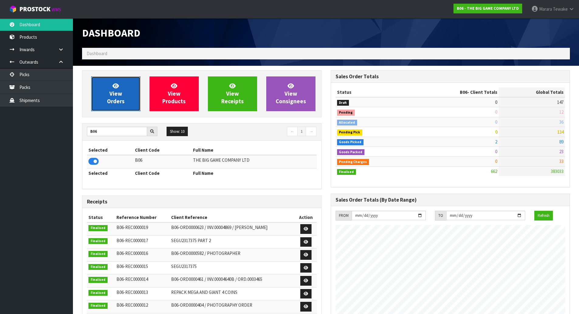
click at [115, 92] on span "View Orders" at bounding box center [116, 93] width 18 height 23
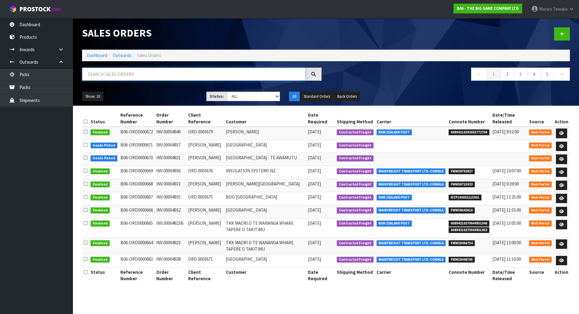
click at [139, 76] on input "text" at bounding box center [194, 74] width 224 height 13
type input "JOB-0413742"
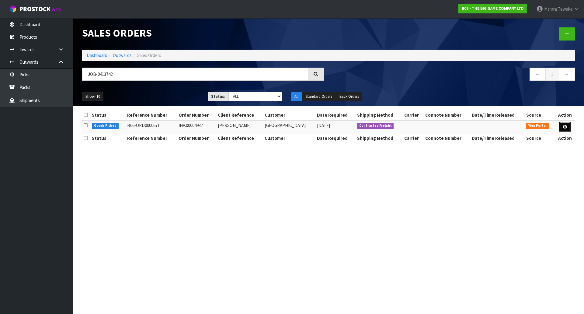
click at [565, 126] on icon at bounding box center [565, 127] width 5 height 4
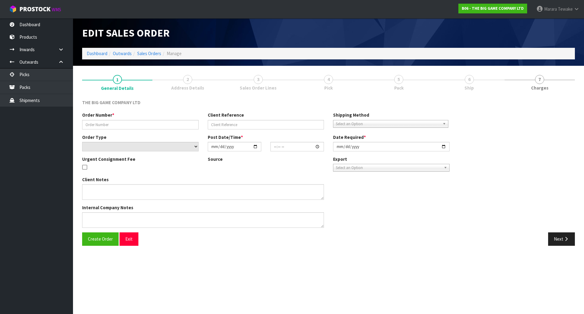
type input "INV.00004937"
type input "[PERSON_NAME]"
select select "number:0"
type input "[DATE]"
type input "13:31:00.000"
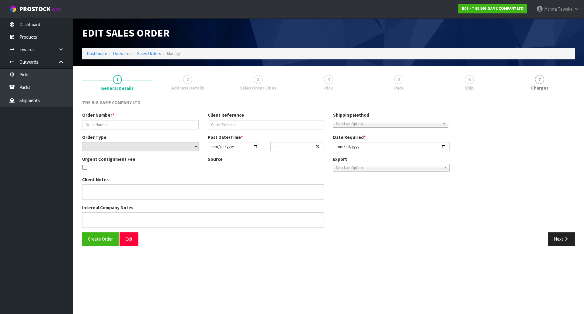
type input "[DATE]"
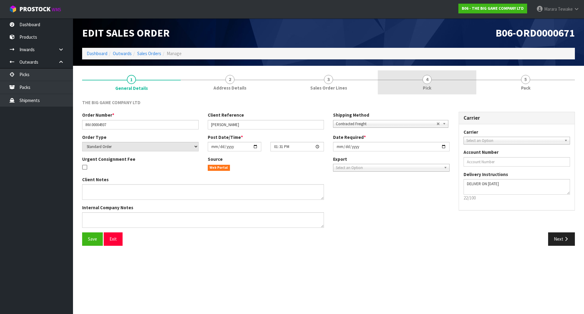
click at [436, 78] on link "4 Pick" at bounding box center [427, 82] width 99 height 24
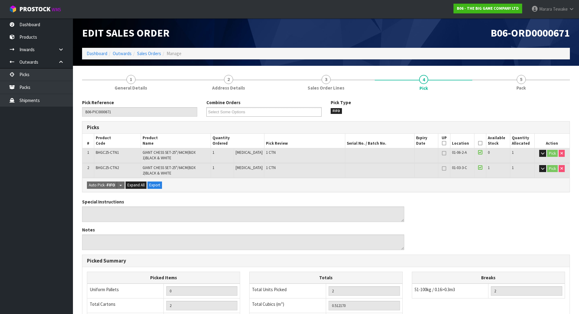
click at [478, 143] on icon at bounding box center [480, 143] width 4 height 0
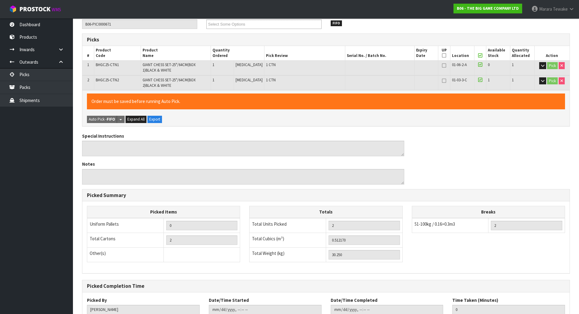
scroll to position [130, 0]
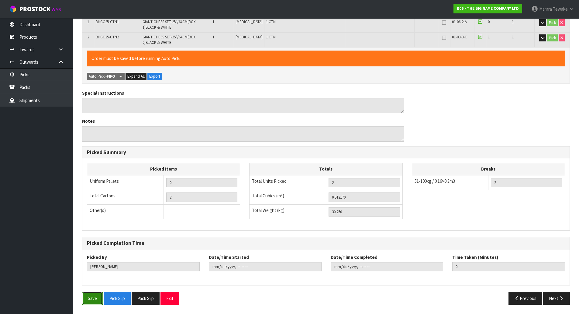
click at [99, 296] on button "Save" at bounding box center [92, 297] width 21 height 13
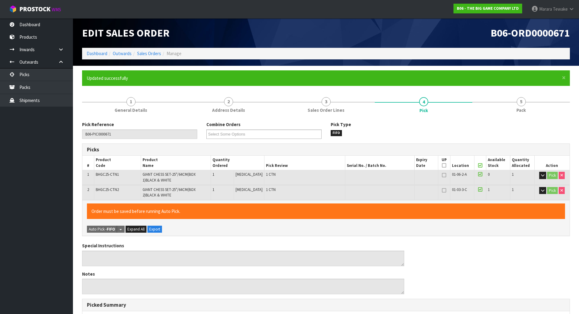
type input "[PERSON_NAME]"
type input "[DATE]T10:16:35"
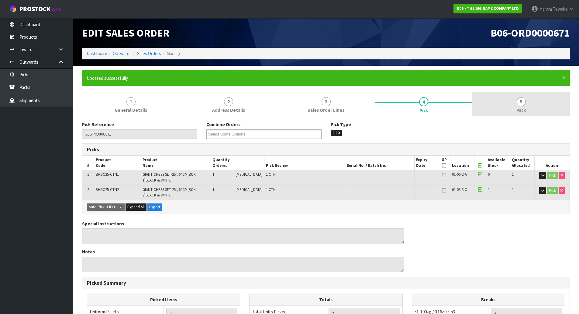
click at [530, 108] on link "5 Pack" at bounding box center [522, 104] width 98 height 24
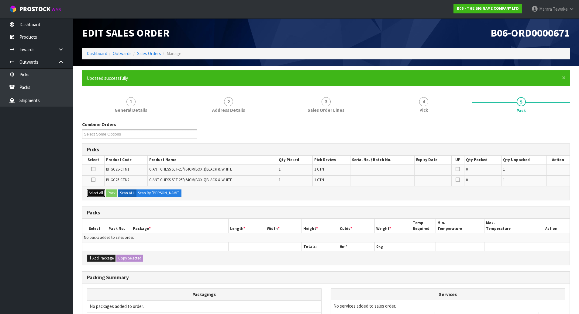
drag, startPoint x: 95, startPoint y: 193, endPoint x: 110, endPoint y: 194, distance: 15.2
click at [96, 193] on button "Select All" at bounding box center [96, 192] width 18 height 7
click at [113, 193] on button "Pack" at bounding box center [112, 192] width 12 height 7
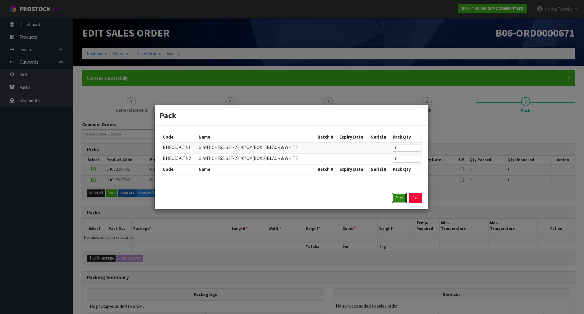
click at [397, 199] on button "Pack" at bounding box center [399, 198] width 15 height 10
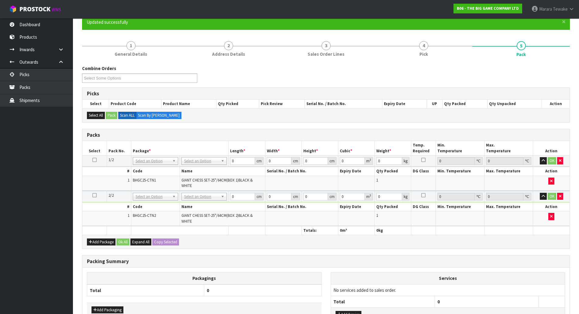
scroll to position [61, 0]
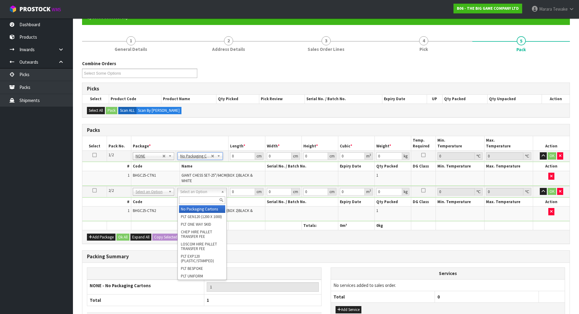
type input "2"
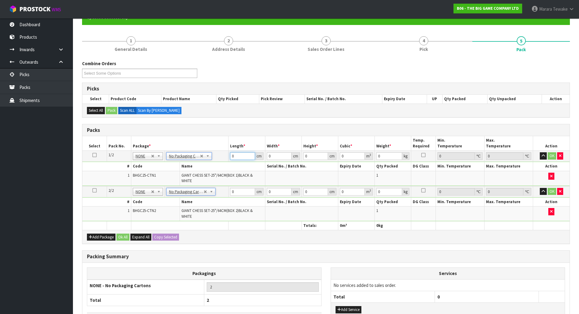
drag, startPoint x: 245, startPoint y: 158, endPoint x: 211, endPoint y: 143, distance: 36.5
click at [221, 148] on table "Select Pack No. Package * Length * Width * Height * Cubic * Weight * Temp. Requ…" at bounding box center [326, 183] width 488 height 94
type input "76"
type input "55"
type input "6"
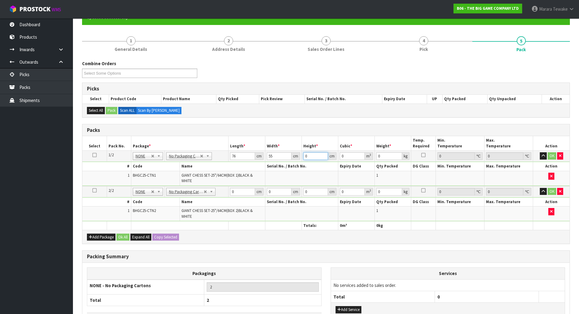
type input "0.02508"
type input "62"
type input "0.25916"
type input "62"
type input "16"
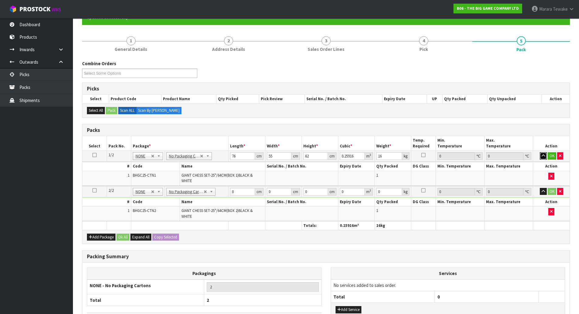
click at [540, 152] on button "button" at bounding box center [543, 155] width 7 height 7
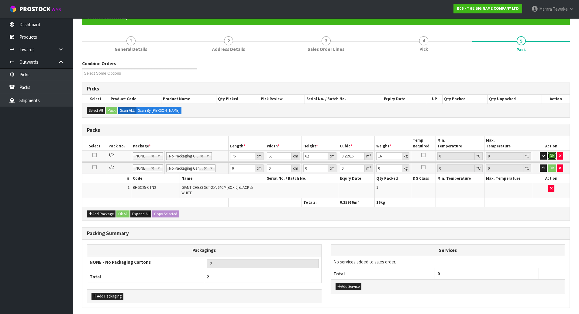
click button "OK" at bounding box center [552, 155] width 9 height 7
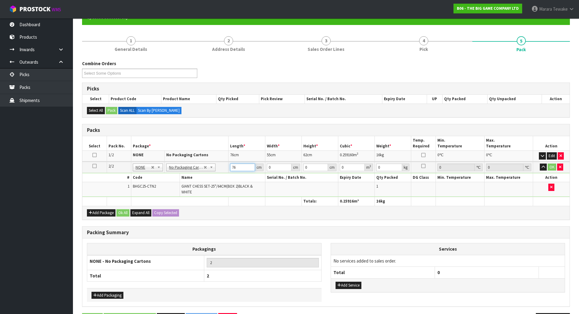
type input "76"
type input "55"
type input "6"
type input "0.02508"
type input "62"
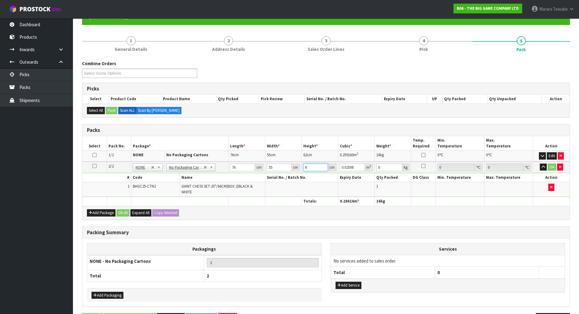
type input "0.25916"
type input "62"
type input "16"
click at [552, 169] on button "OK" at bounding box center [552, 166] width 9 height 7
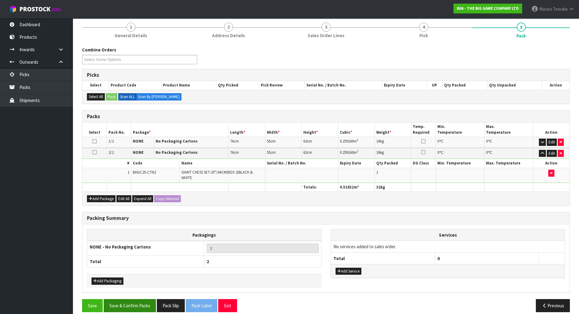
scroll to position [82, 0]
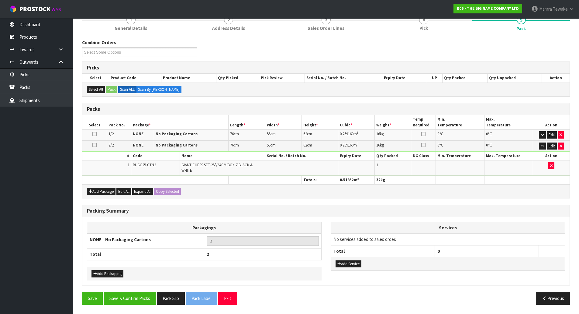
click at [130, 306] on div "Save Save & Confirm Packs Pack Slip Pack Label Exit Previous" at bounding box center [326, 300] width 497 height 18
click at [135, 301] on button "Save & Confirm Packs" at bounding box center [130, 297] width 52 height 13
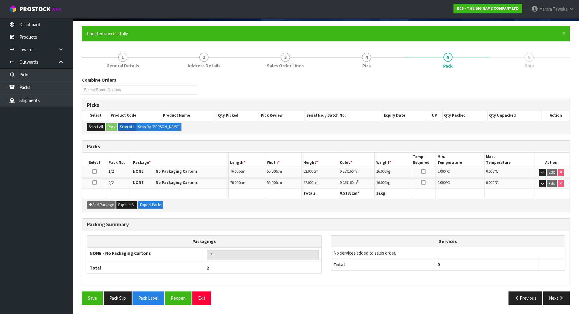
scroll to position [44, 0]
drag, startPoint x: 561, startPoint y: 297, endPoint x: 463, endPoint y: 286, distance: 99.2
click at [561, 297] on icon "button" at bounding box center [562, 297] width 6 height 5
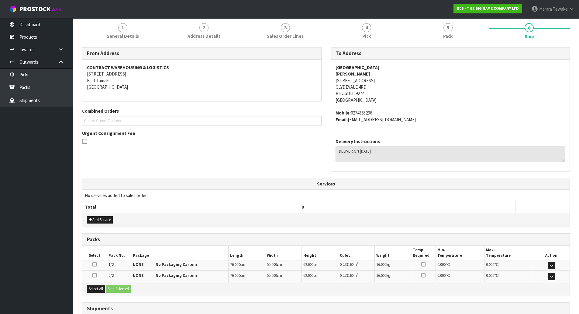
scroll to position [121, 0]
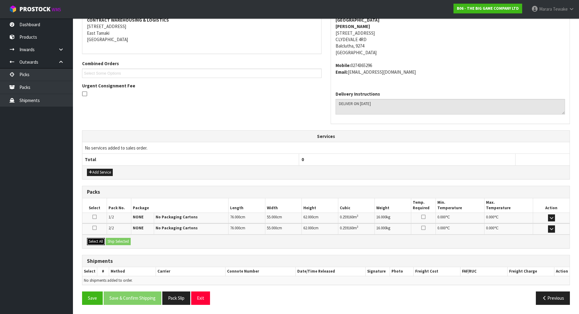
drag, startPoint x: 102, startPoint y: 238, endPoint x: 113, endPoint y: 239, distance: 10.8
click at [102, 238] on button "Select All" at bounding box center [96, 241] width 18 height 7
drag, startPoint x: 117, startPoint y: 240, endPoint x: 132, endPoint y: 243, distance: 14.9
click at [120, 241] on button "Ship Selected" at bounding box center [118, 241] width 25 height 7
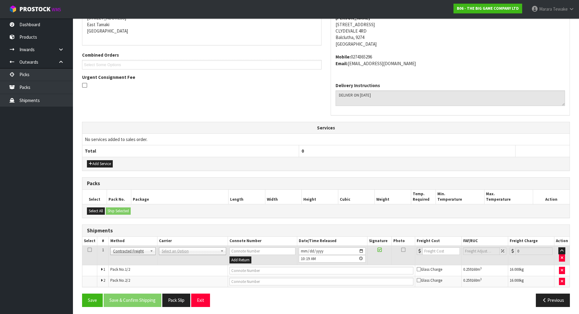
scroll to position [132, 0]
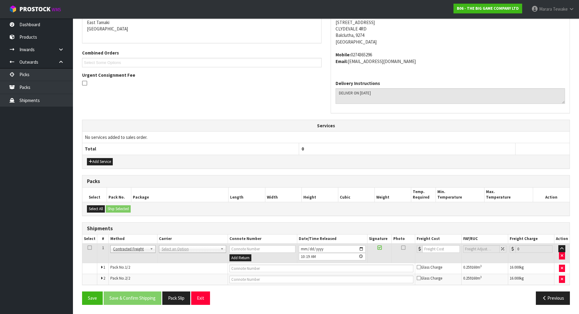
drag, startPoint x: 202, startPoint y: 246, endPoint x: 202, endPoint y: 251, distance: 4.9
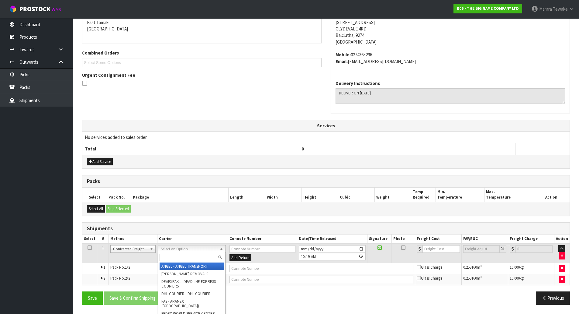
click at [202, 255] on input "text" at bounding box center [192, 257] width 64 height 8
type input "nzp"
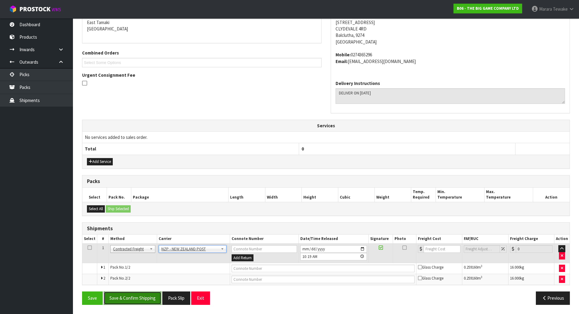
click at [155, 296] on button "Save & Confirm Shipping" at bounding box center [133, 297] width 58 height 13
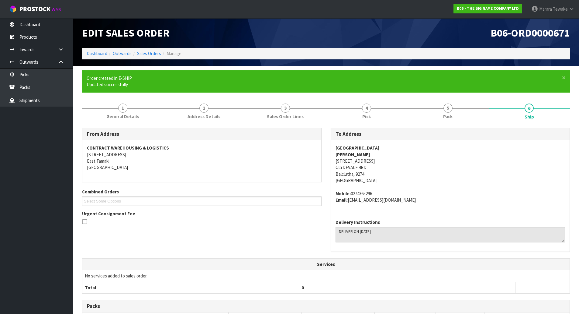
scroll to position [123, 0]
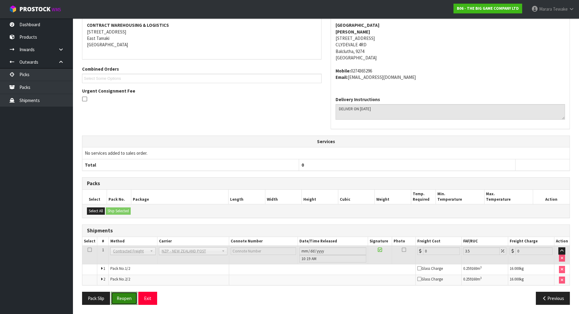
click at [123, 294] on button "Reopen" at bounding box center [124, 297] width 26 height 13
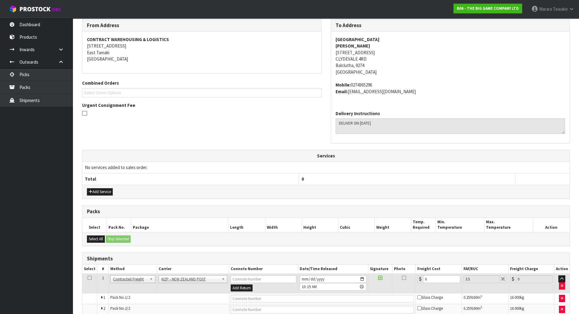
scroll to position [132, 0]
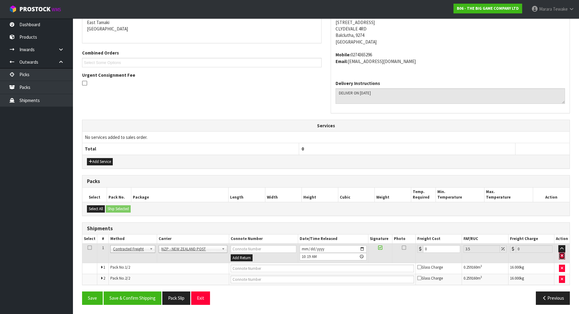
drag, startPoint x: 564, startPoint y: 256, endPoint x: 519, endPoint y: 263, distance: 45.2
click at [564, 256] on button "button" at bounding box center [562, 255] width 6 height 7
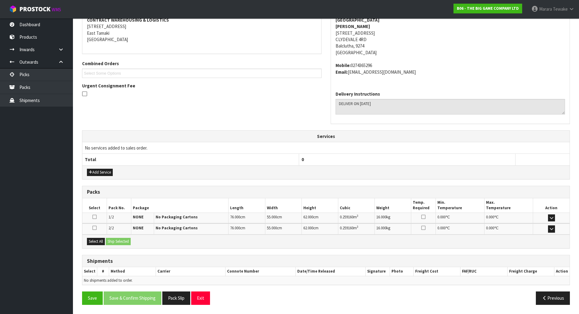
scroll to position [121, 0]
drag, startPoint x: 94, startPoint y: 300, endPoint x: 169, endPoint y: 279, distance: 77.7
click at [95, 300] on button "Save" at bounding box center [92, 297] width 21 height 13
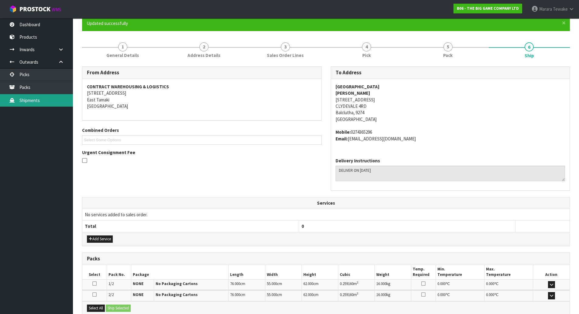
scroll to position [0, 0]
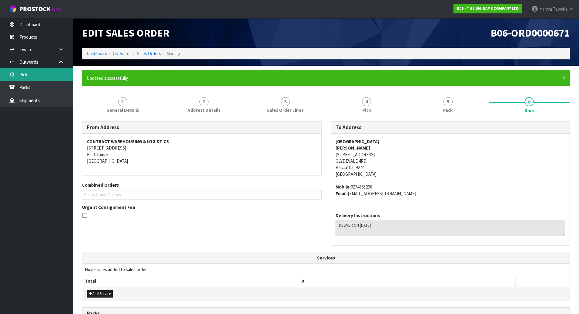
click at [49, 76] on link "Picks" at bounding box center [36, 74] width 73 height 12
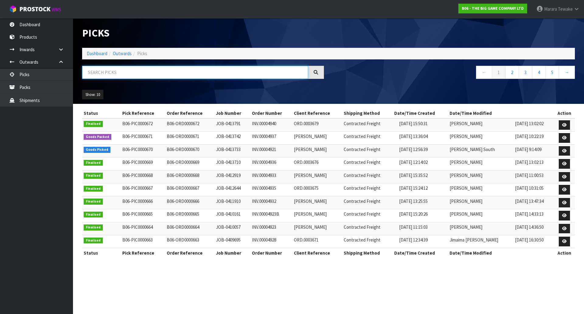
click at [94, 75] on input "text" at bounding box center [195, 72] width 226 height 13
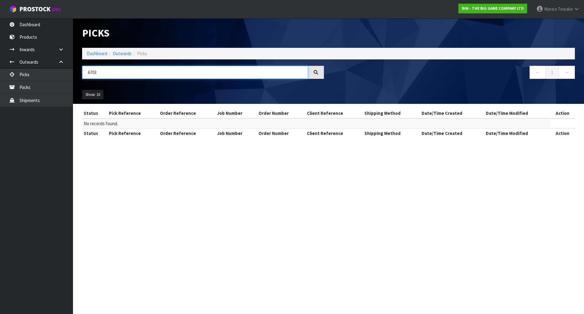
type input "670"
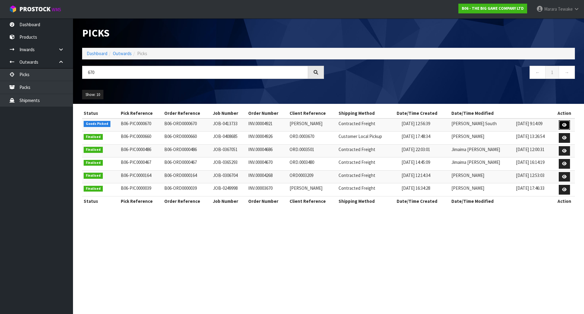
click at [564, 126] on icon at bounding box center [564, 125] width 5 height 4
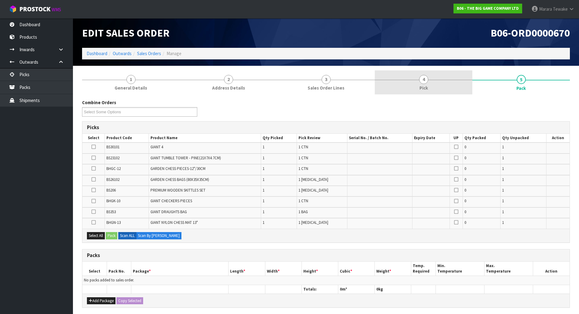
click at [438, 82] on link "4 Pick" at bounding box center [424, 82] width 98 height 24
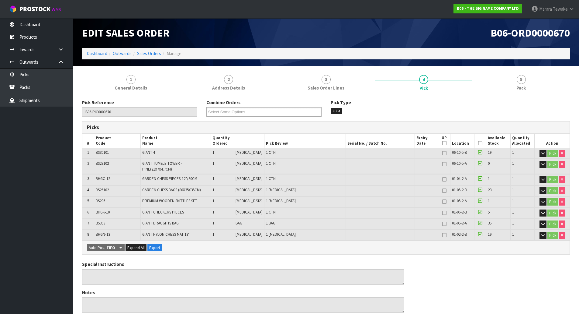
click at [478, 143] on icon at bounding box center [480, 143] width 4 height 0
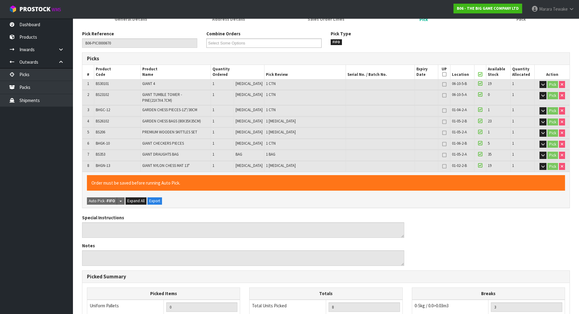
scroll to position [203, 0]
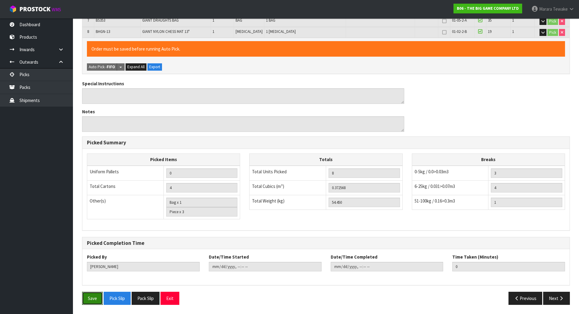
drag, startPoint x: 95, startPoint y: 295, endPoint x: 157, endPoint y: 282, distance: 63.4
click at [96, 295] on button "Save" at bounding box center [92, 297] width 21 height 13
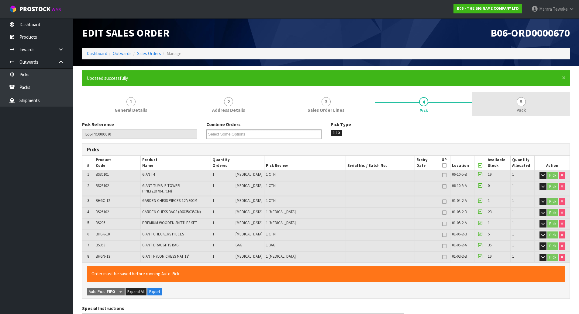
type input "[PERSON_NAME]"
type input "[DATE]T10:27:05"
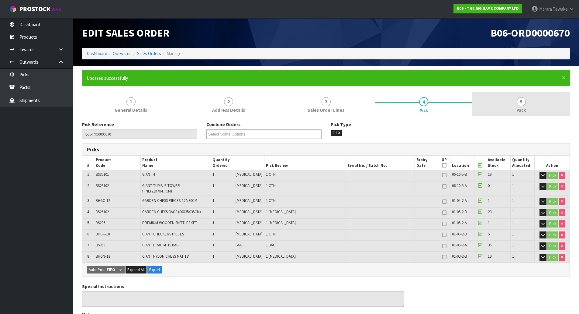
click at [518, 102] on span "5" at bounding box center [521, 101] width 9 height 9
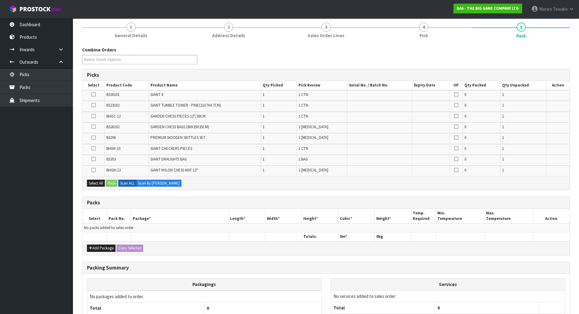
scroll to position [128, 0]
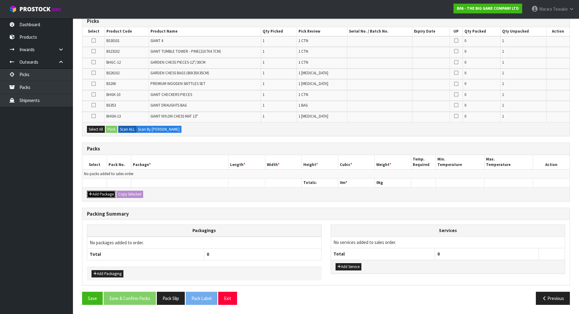
click at [98, 195] on button "Add Package" at bounding box center [101, 193] width 29 height 7
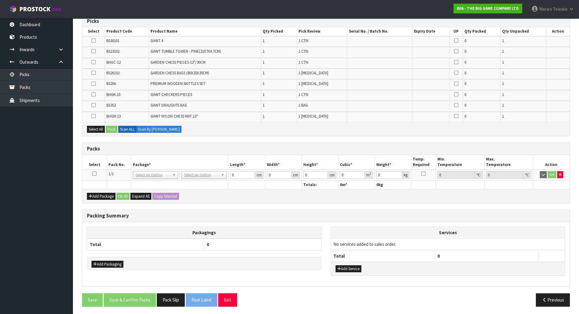
click at [92, 174] on td at bounding box center [94, 174] width 24 height 11
click at [96, 173] on icon at bounding box center [94, 173] width 4 height 0
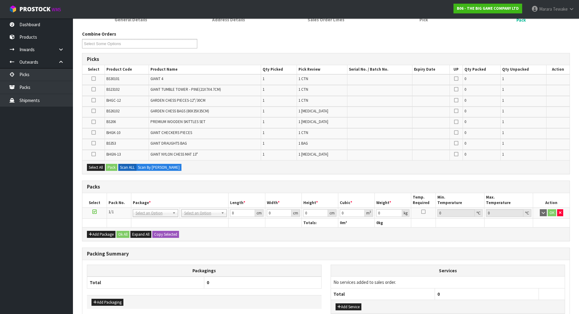
scroll to position [130, 0]
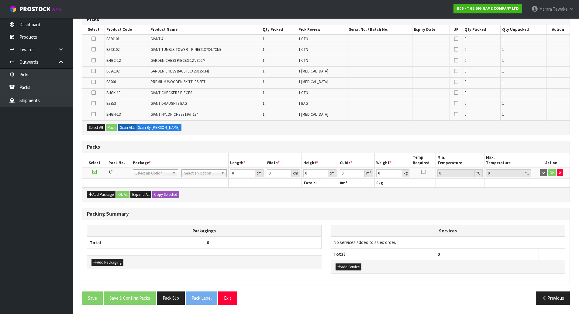
click at [93, 93] on icon at bounding box center [94, 92] width 4 height 0
click at [0, 0] on input "checkbox" at bounding box center [0, 0] width 0 height 0
click at [110, 127] on button "Pack" at bounding box center [112, 127] width 12 height 7
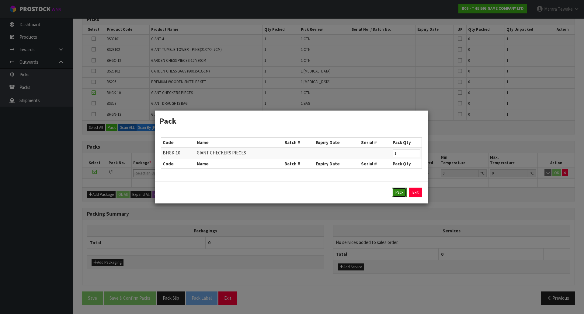
drag, startPoint x: 401, startPoint y: 194, endPoint x: 283, endPoint y: 206, distance: 118.9
click at [401, 194] on button "Pack" at bounding box center [399, 192] width 15 height 10
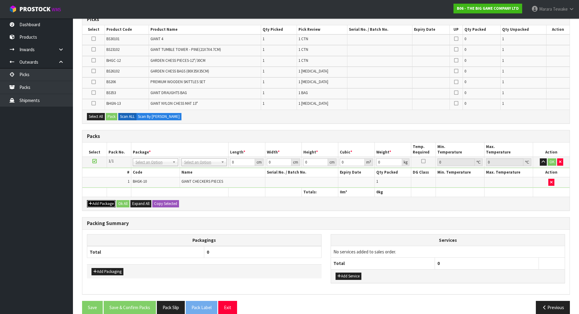
click at [108, 202] on button "Add Package" at bounding box center [101, 203] width 29 height 7
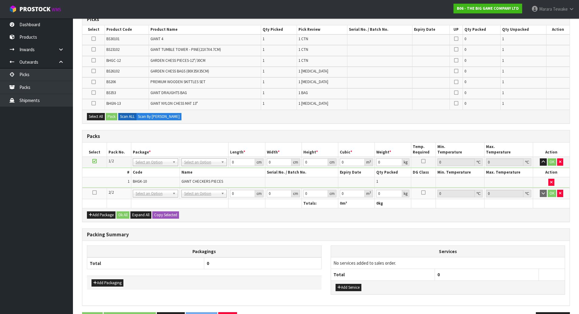
click at [94, 192] on icon at bounding box center [94, 192] width 4 height 0
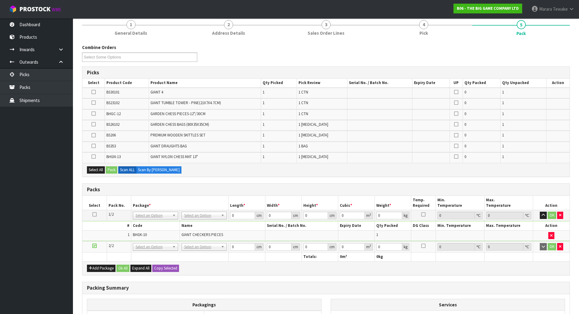
scroll to position [69, 0]
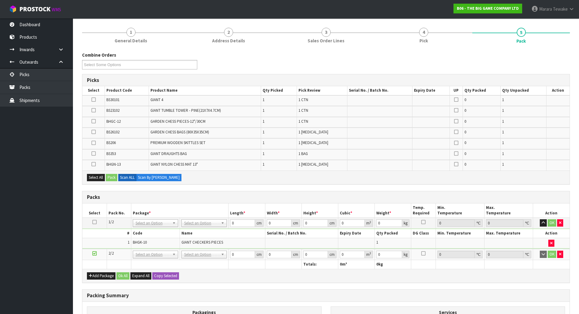
drag, startPoint x: 94, startPoint y: 121, endPoint x: 116, endPoint y: 157, distance: 42.5
click at [94, 121] on icon at bounding box center [94, 121] width 4 height 0
click at [0, 0] on input "checkbox" at bounding box center [0, 0] width 0 height 0
click at [113, 177] on button "Pack" at bounding box center [112, 177] width 12 height 7
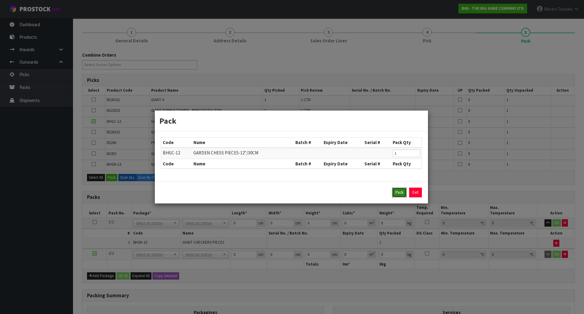
drag, startPoint x: 401, startPoint y: 192, endPoint x: 367, endPoint y: 200, distance: 34.6
click at [400, 192] on button "Pack" at bounding box center [399, 192] width 15 height 10
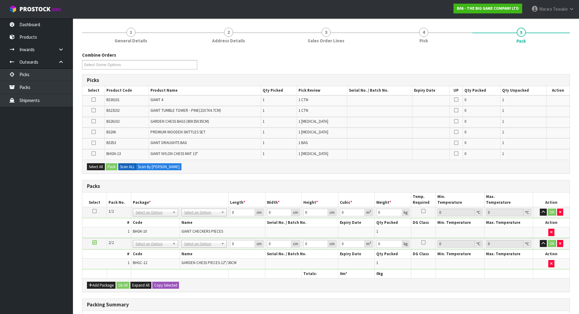
click at [93, 242] on icon at bounding box center [94, 242] width 4 height 0
click at [94, 110] on icon at bounding box center [94, 110] width 4 height 0
click at [0, 0] on input "checkbox" at bounding box center [0, 0] width 0 height 0
click at [113, 167] on button "Pack" at bounding box center [112, 166] width 12 height 7
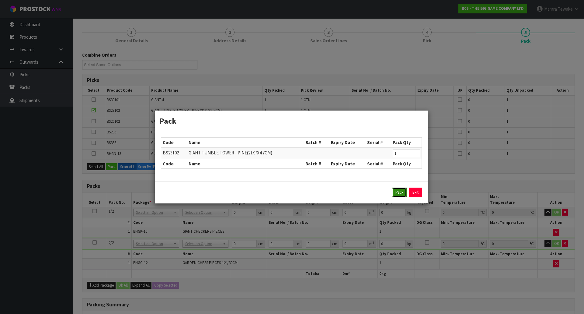
click at [399, 189] on button "Pack" at bounding box center [399, 192] width 15 height 10
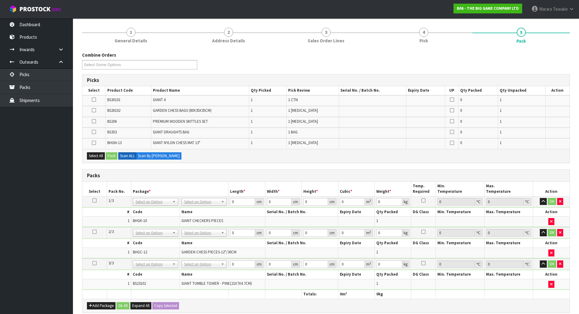
drag, startPoint x: 93, startPoint y: 98, endPoint x: 98, endPoint y: 101, distance: 6.0
click at [93, 99] on icon at bounding box center [94, 99] width 4 height 0
click at [0, 0] on input "checkbox" at bounding box center [0, 0] width 0 height 0
click at [113, 155] on button "Pack" at bounding box center [112, 155] width 12 height 7
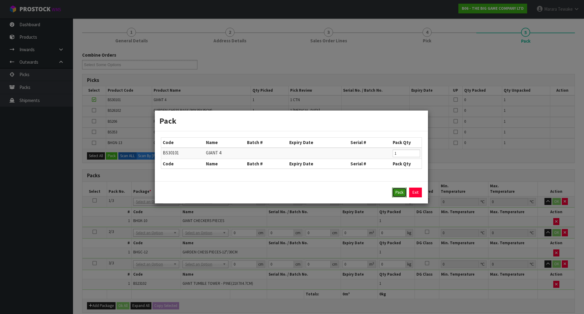
click at [399, 190] on button "Pack" at bounding box center [399, 192] width 15 height 10
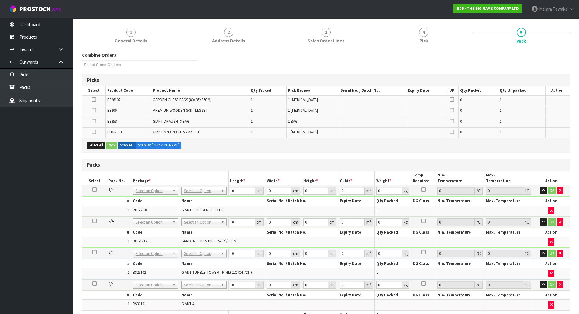
scroll to position [201, 0]
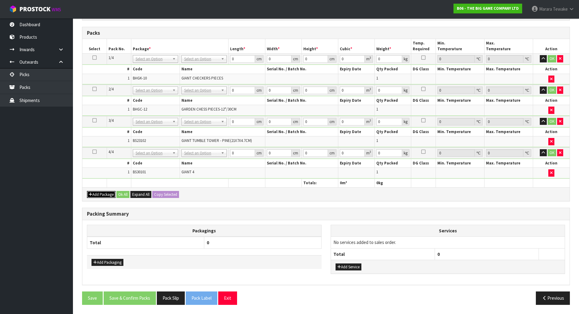
click at [102, 192] on button "Add Package" at bounding box center [101, 194] width 29 height 7
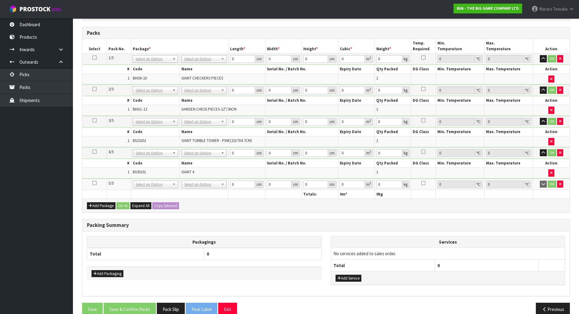
click at [96, 183] on icon at bounding box center [94, 183] width 4 height 0
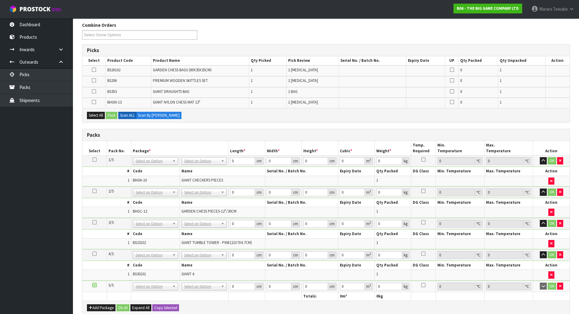
scroll to position [0, 0]
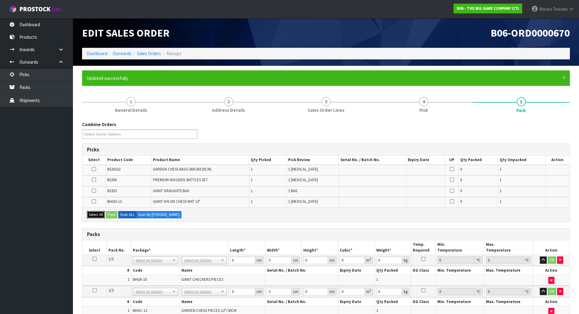
click at [99, 216] on button "Select All" at bounding box center [96, 214] width 18 height 7
click at [111, 214] on button "Pack" at bounding box center [112, 214] width 12 height 7
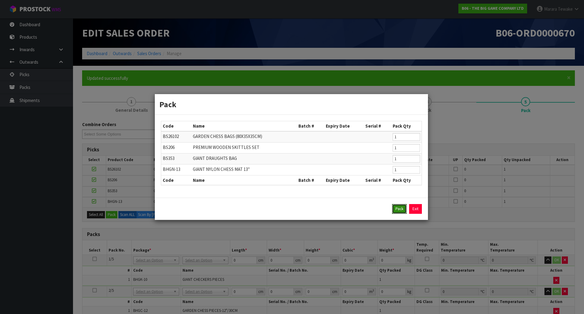
drag, startPoint x: 401, startPoint y: 207, endPoint x: 396, endPoint y: 211, distance: 6.9
click at [402, 208] on button "Pack" at bounding box center [399, 209] width 15 height 10
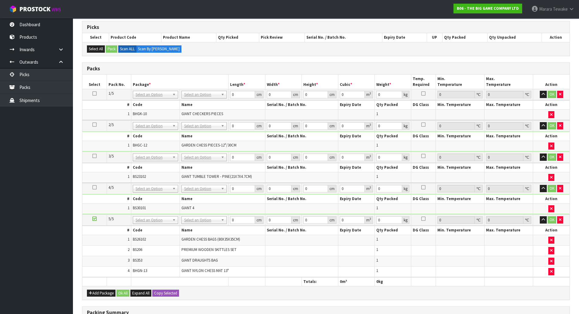
scroll to position [122, 0]
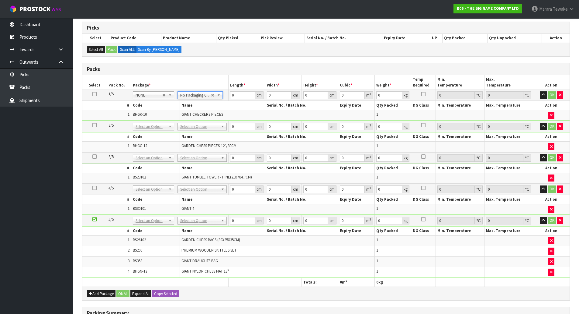
click at [95, 94] on icon at bounding box center [94, 94] width 4 height 0
click at [175, 294] on button "Copy Selected" at bounding box center [165, 293] width 27 height 7
click at [175, 294] on button "Confirm Copy Selected" at bounding box center [172, 293] width 40 height 7
type input "5"
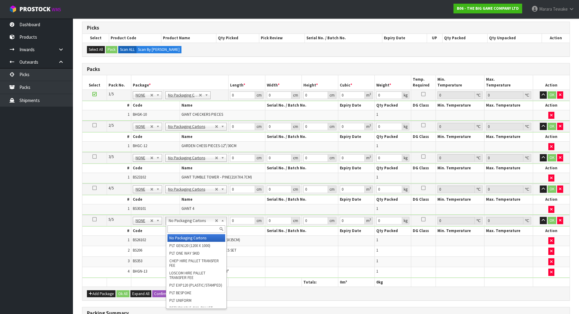
click at [196, 228] on input "text" at bounding box center [197, 229] width 58 height 8
type input "oc"
type input "4"
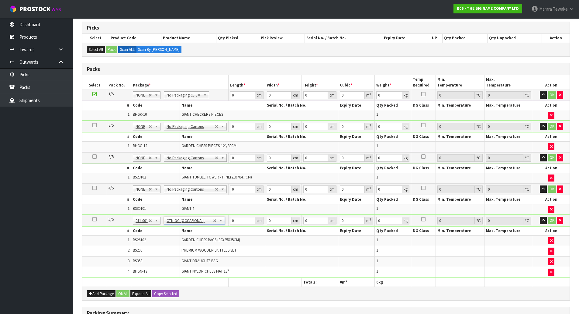
type input "9.65"
drag, startPoint x: 241, startPoint y: 94, endPoint x: 228, endPoint y: 91, distance: 13.7
click at [228, 91] on tr "1/5 NONE 007-001 007-002 007-004 007-009 007-013 007-014 007-015 007-017 007-01…" at bounding box center [326, 95] width 488 height 11
type input "53"
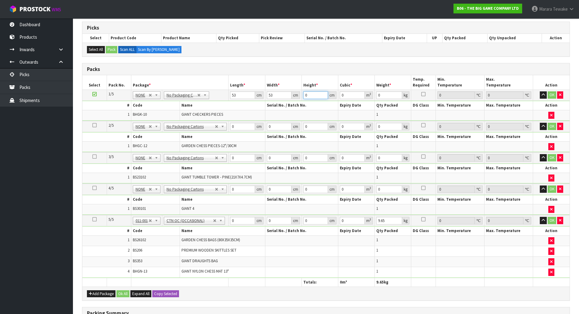
type input "5"
type input "0.014045"
type input "55"
type input "0.154495"
type input "55"
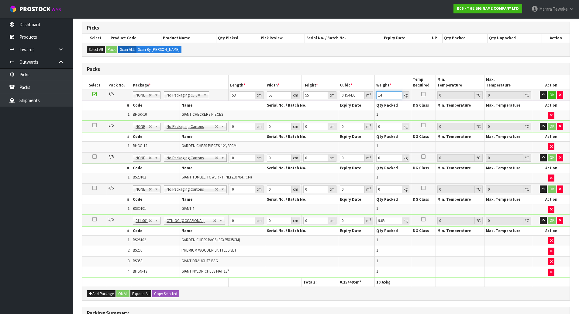
type input "14"
click at [540, 91] on button "button" at bounding box center [543, 94] width 7 height 7
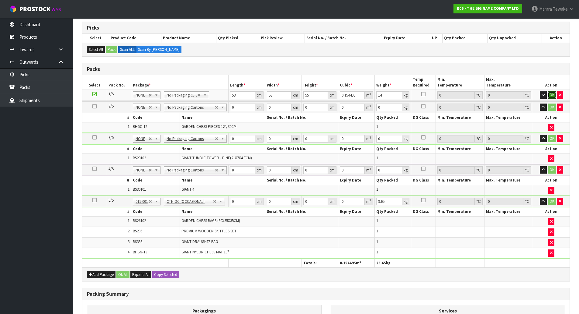
click button "OK" at bounding box center [552, 94] width 9 height 7
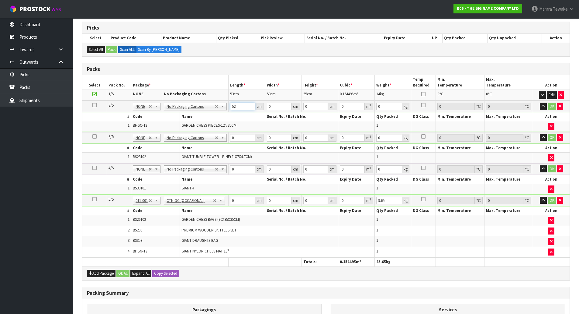
type input "52"
type input "32"
type input "3"
type input "0.004992"
type input "39"
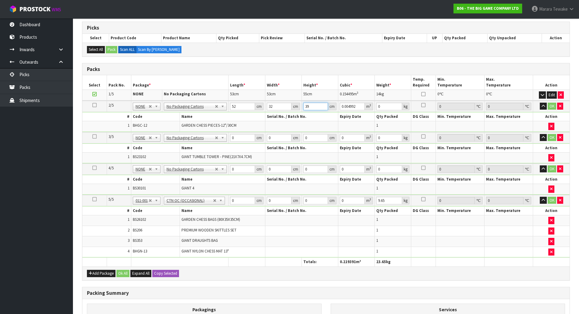
type input "0.064896"
type input "39"
type input "6"
click at [540, 102] on button "button" at bounding box center [543, 105] width 7 height 7
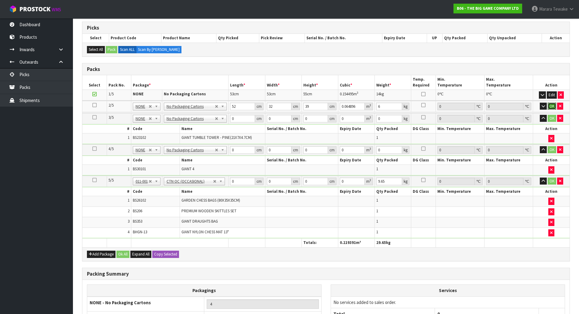
click button "OK" at bounding box center [552, 105] width 9 height 7
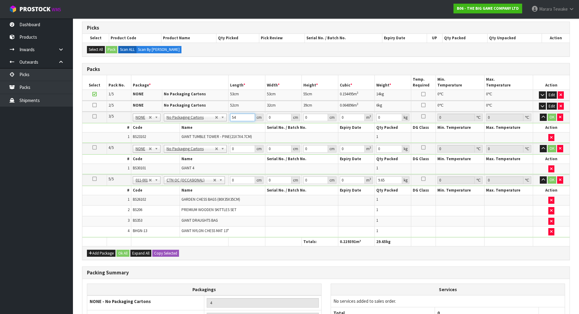
type input "54"
type input "27"
type input "4"
type input "0.005832"
type input "40"
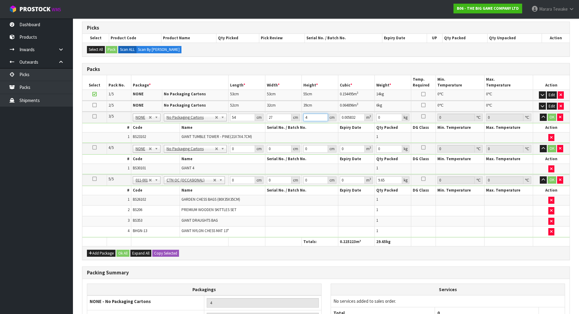
type input "0.05832"
type input "40"
type input "17"
click at [540, 113] on button "button" at bounding box center [543, 116] width 7 height 7
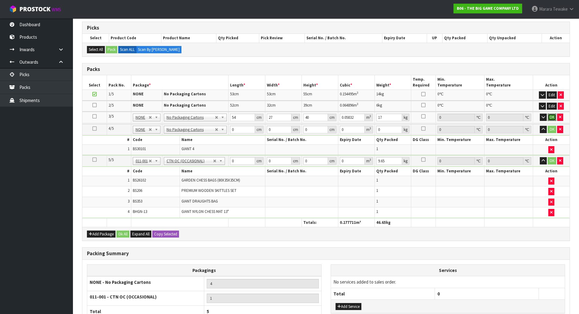
click button "OK" at bounding box center [552, 116] width 9 height 7
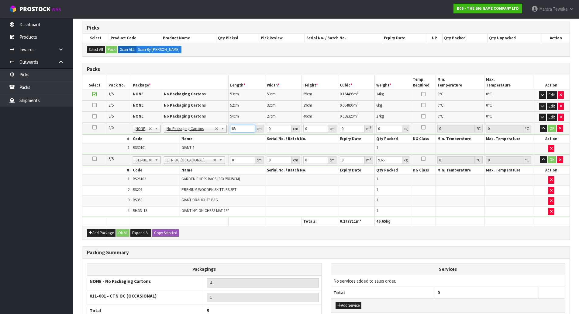
type input "85"
type input "65"
type input "1"
type input "0.005525"
type input "11"
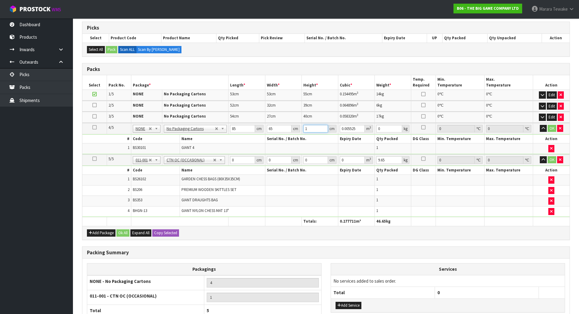
type input "0.060775"
type input "11"
type input "8"
click at [540, 125] on button "button" at bounding box center [543, 128] width 7 height 7
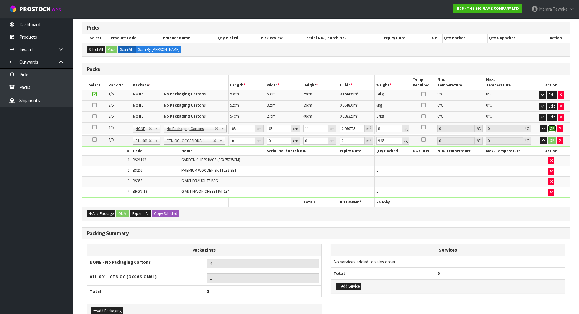
click button "OK" at bounding box center [552, 128] width 9 height 7
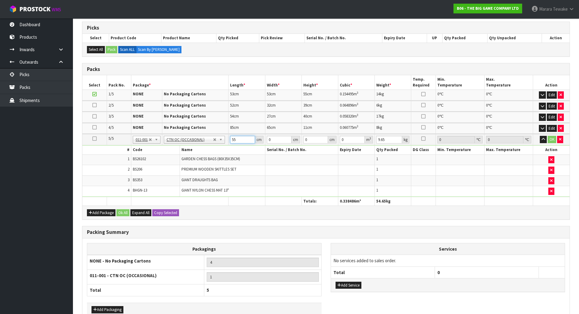
type input "55"
type input "30"
type input "4"
type input "0.0066"
type input "46"
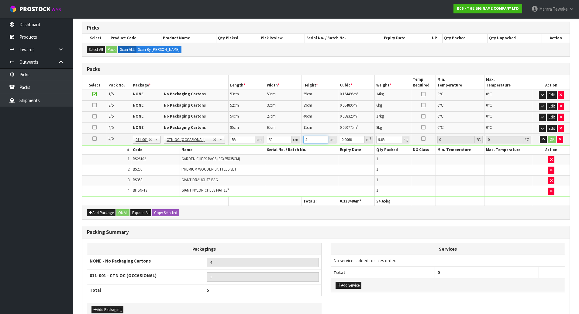
type input "0.0759"
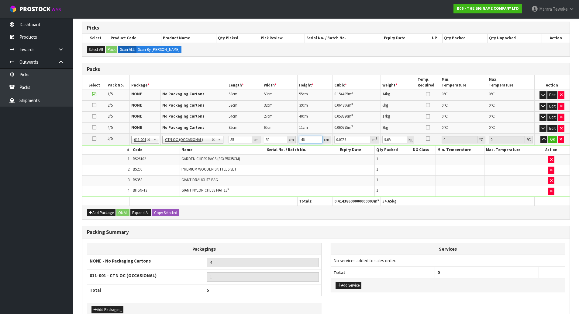
type input "46"
type input "11"
click at [541, 136] on button "button" at bounding box center [544, 139] width 7 height 7
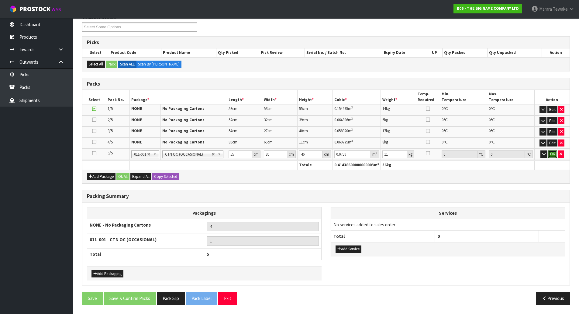
click button "OK" at bounding box center [553, 153] width 9 height 7
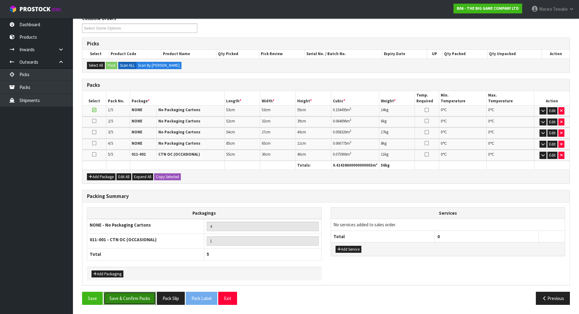
click at [130, 297] on button "Save & Confirm Packs" at bounding box center [130, 297] width 52 height 13
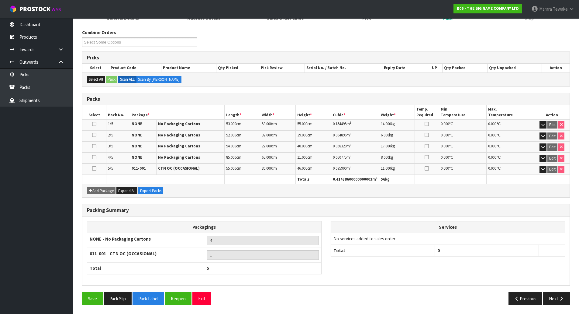
scroll to position [92, 0]
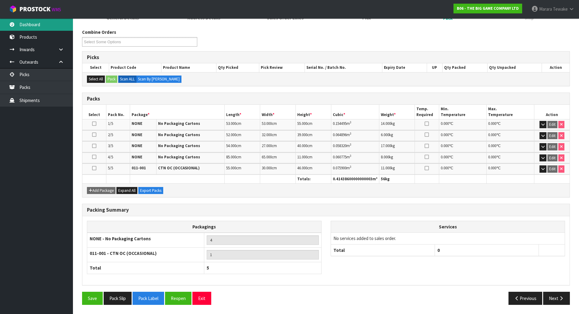
click at [38, 24] on link "Dashboard" at bounding box center [36, 24] width 73 height 12
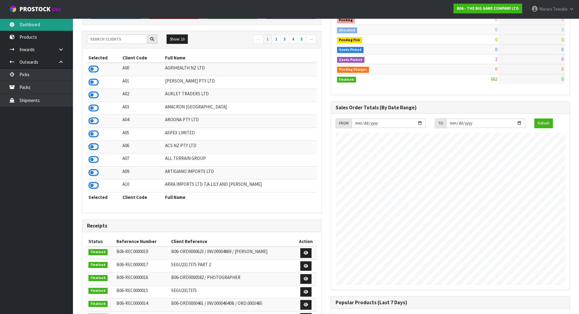
scroll to position [461, 248]
click at [120, 37] on input "text" at bounding box center [117, 38] width 60 height 9
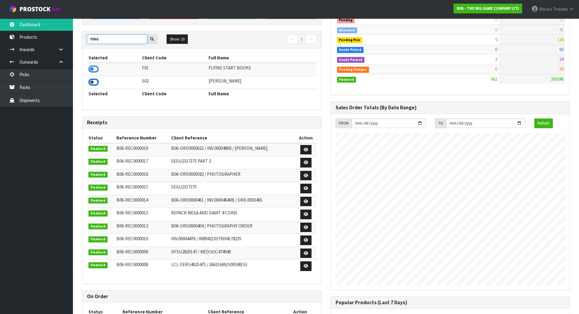
type input "YING"
click at [96, 82] on icon at bounding box center [94, 82] width 10 height 9
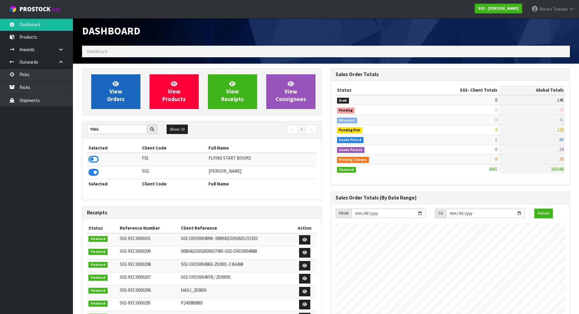
scroll to position [0, 0]
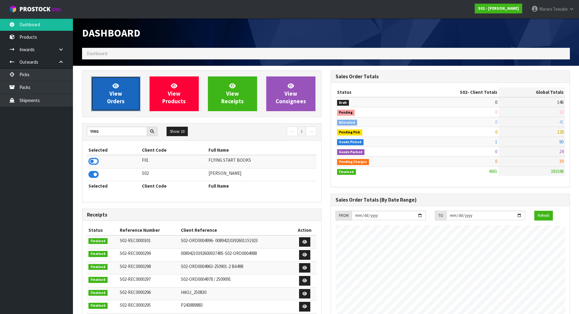
click at [128, 97] on link "View Orders" at bounding box center [115, 93] width 49 height 35
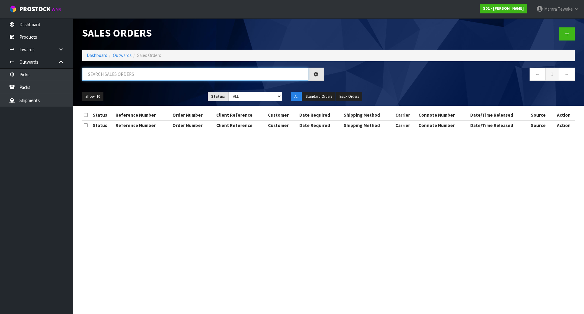
click at [137, 74] on input "text" at bounding box center [195, 74] width 226 height 13
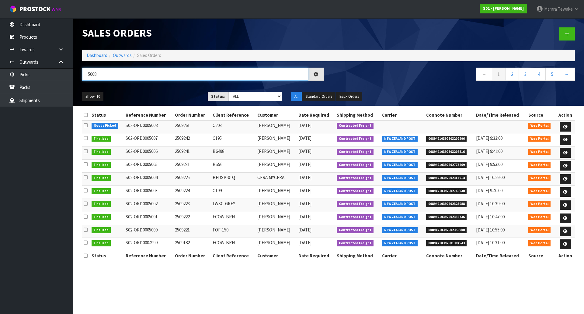
type input "5008"
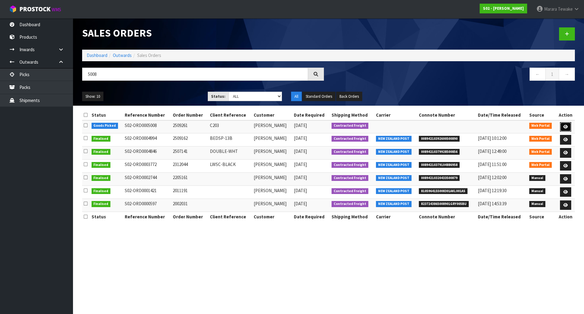
click at [564, 126] on icon at bounding box center [565, 127] width 5 height 4
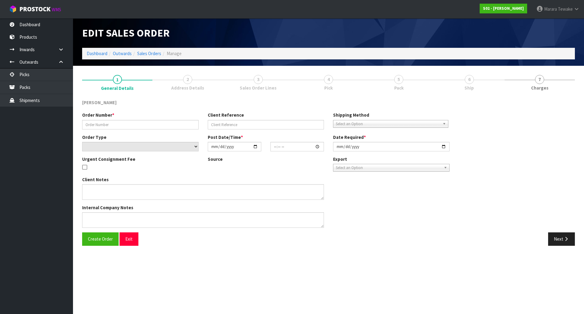
type input "2509261"
type input "C203"
select select "number:0"
type input "[DATE]"
type input "00:05:00.000"
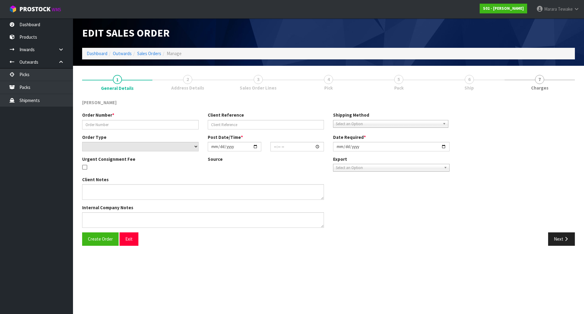
type input "[DATE]"
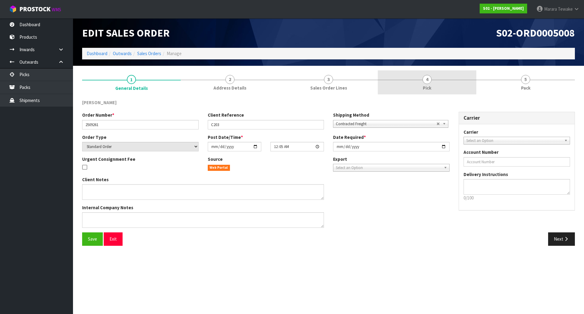
click at [432, 81] on link "4 Pick" at bounding box center [427, 82] width 99 height 24
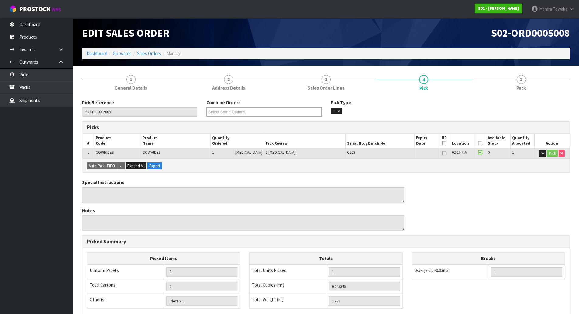
click at [480, 143] on icon at bounding box center [480, 143] width 4 height 0
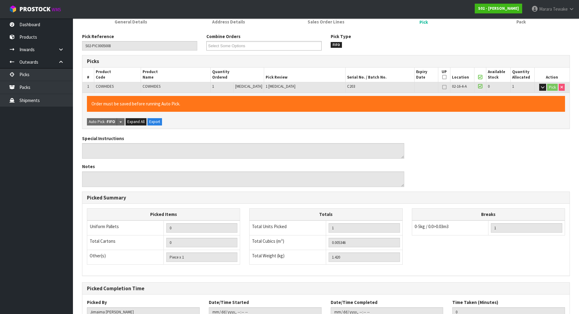
scroll to position [111, 0]
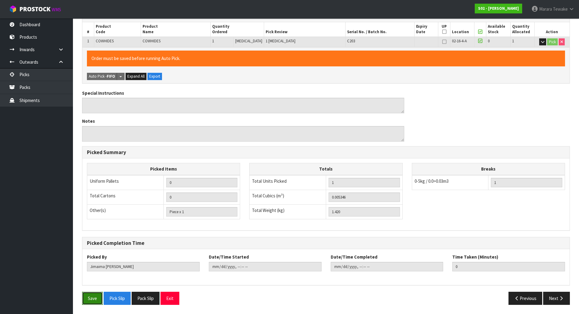
click at [87, 297] on button "Save" at bounding box center [92, 297] width 21 height 13
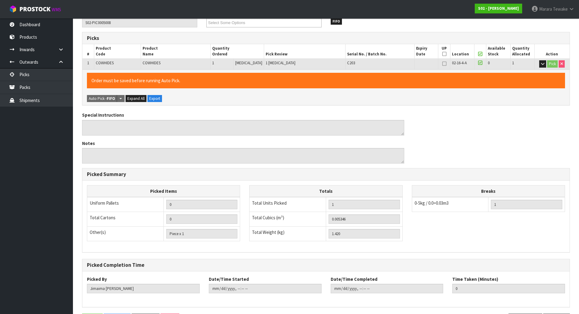
scroll to position [0, 0]
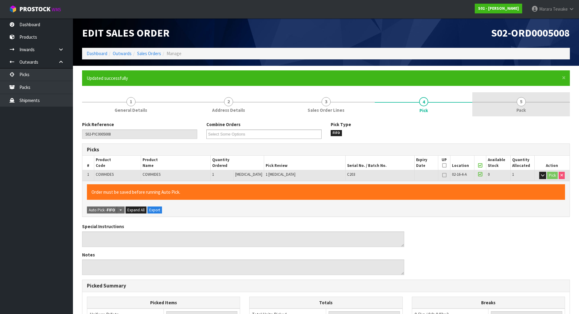
type input "[PERSON_NAME]"
type input "[DATE]T11:00:59"
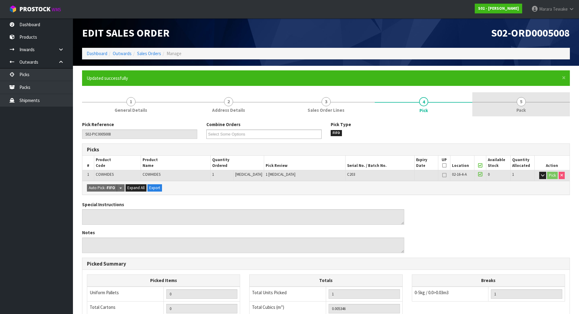
click at [528, 106] on link "5 Pack" at bounding box center [522, 104] width 98 height 24
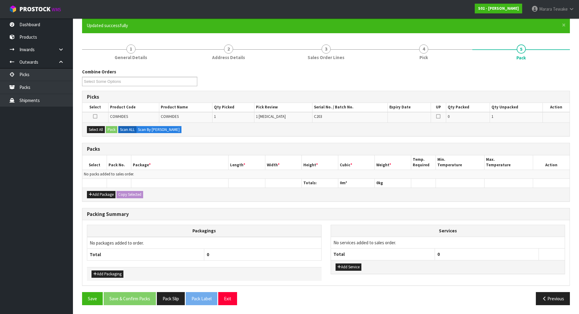
scroll to position [53, 0]
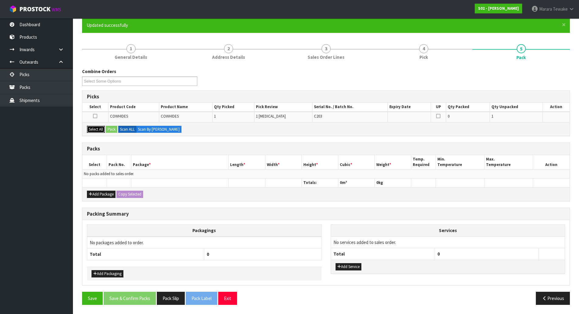
click at [96, 127] on button "Select All" at bounding box center [96, 129] width 18 height 7
click at [113, 127] on button "Pack" at bounding box center [112, 129] width 12 height 7
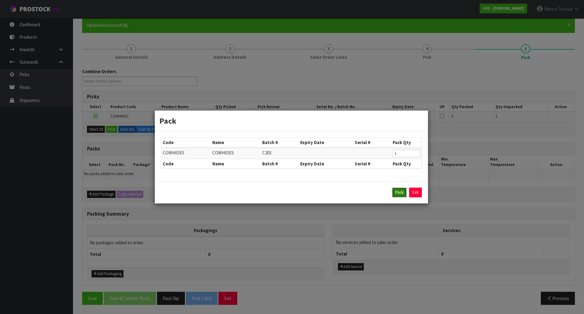
click at [402, 189] on button "Pack" at bounding box center [399, 192] width 15 height 10
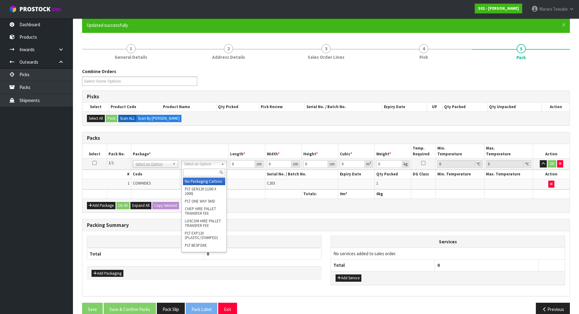
click at [199, 174] on input "text" at bounding box center [204, 173] width 42 height 8
type input "oc"
drag, startPoint x: 203, startPoint y: 180, endPoint x: 224, endPoint y: 166, distance: 26.0
type input "1.42"
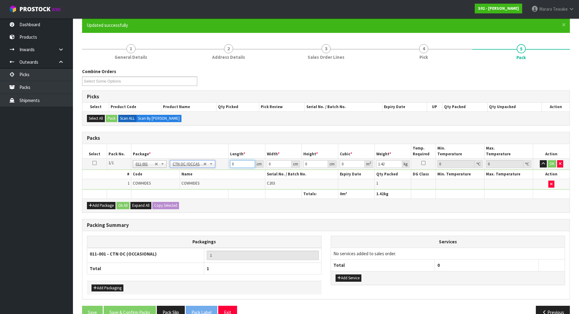
drag, startPoint x: 229, startPoint y: 163, endPoint x: 208, endPoint y: 153, distance: 23.7
click at [210, 155] on table "Select Pack No. Package * Length * Width * Height * Cubic * Weight * Temp. Requ…" at bounding box center [326, 171] width 488 height 54
type input "23"
type input "18"
type input "1"
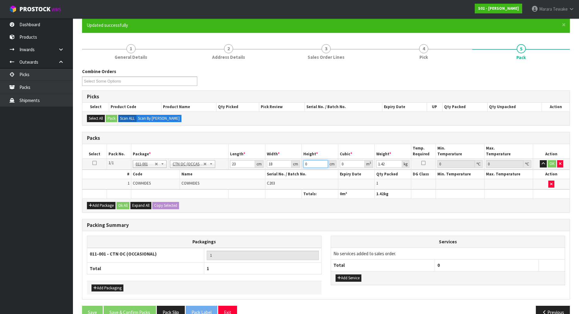
type input "0.000414"
type input "17"
type input "0.007038"
type input "17"
type input "2"
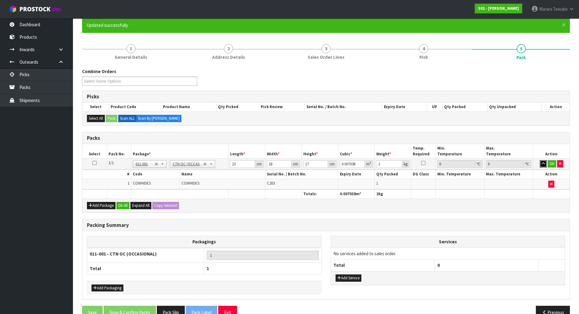
click at [540, 160] on button "button" at bounding box center [543, 163] width 7 height 7
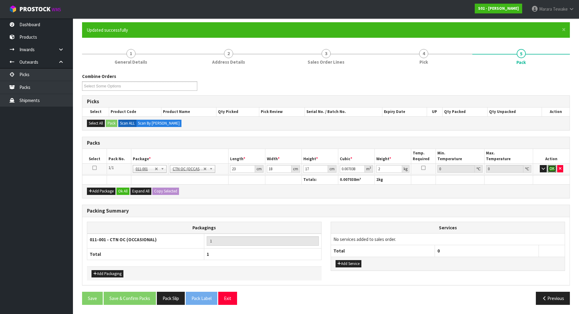
click button "OK" at bounding box center [552, 168] width 9 height 7
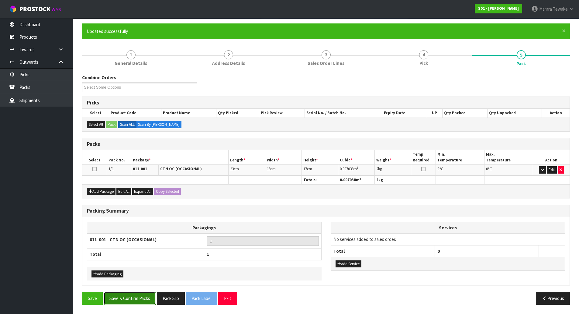
click at [132, 298] on button "Save & Confirm Packs" at bounding box center [130, 297] width 52 height 13
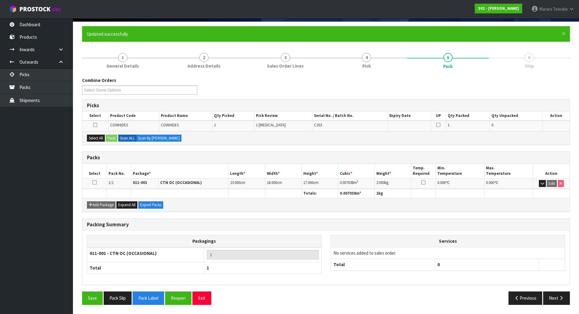
scroll to position [0, 0]
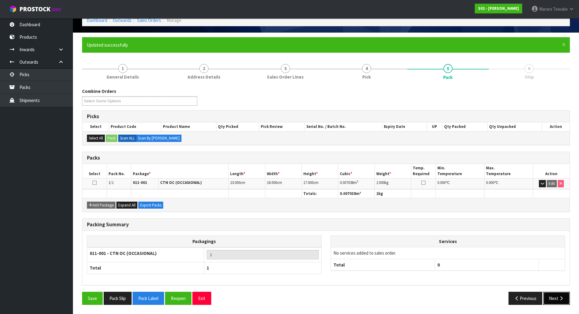
click at [563, 297] on icon "button" at bounding box center [562, 298] width 6 height 5
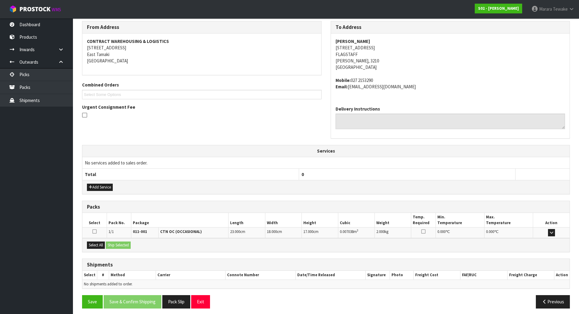
scroll to position [104, 0]
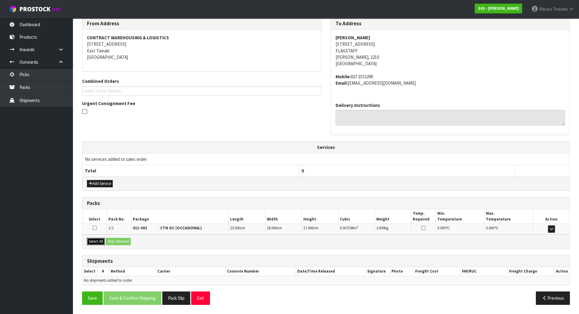
click at [98, 240] on button "Select All" at bounding box center [96, 241] width 18 height 7
click at [113, 238] on button "Ship Selected" at bounding box center [118, 241] width 25 height 7
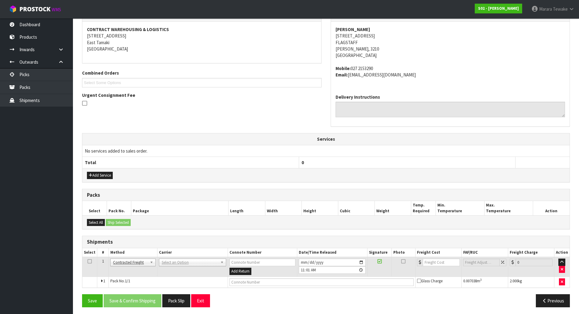
scroll to position [114, 0]
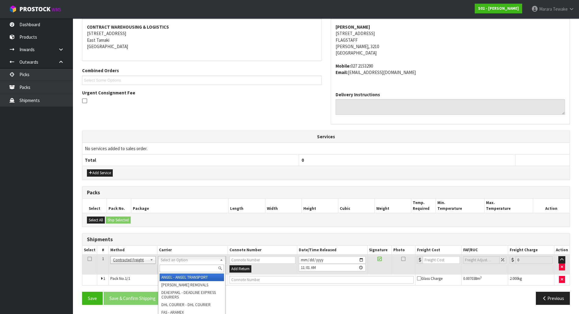
click at [173, 265] on input "text" at bounding box center [192, 268] width 64 height 8
type input "nzp"
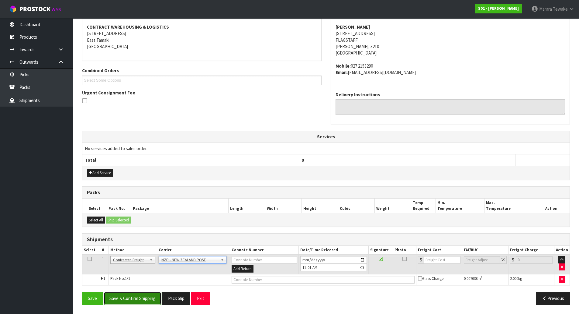
click at [145, 297] on button "Save & Confirm Shipping" at bounding box center [133, 297] width 58 height 13
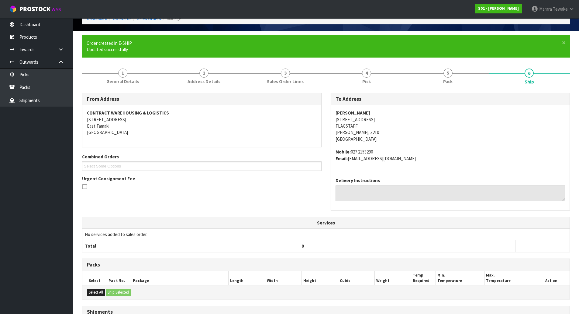
scroll to position [106, 0]
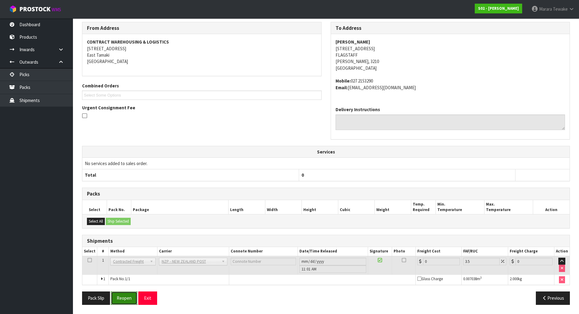
click at [122, 298] on button "Reopen" at bounding box center [124, 297] width 26 height 13
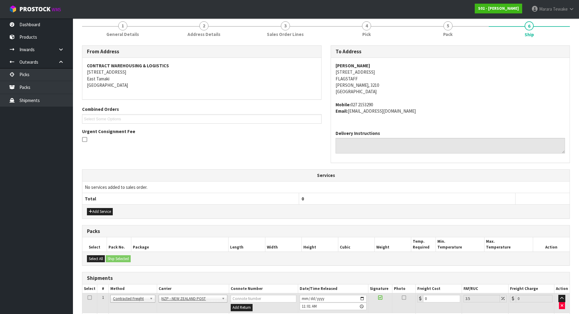
scroll to position [114, 0]
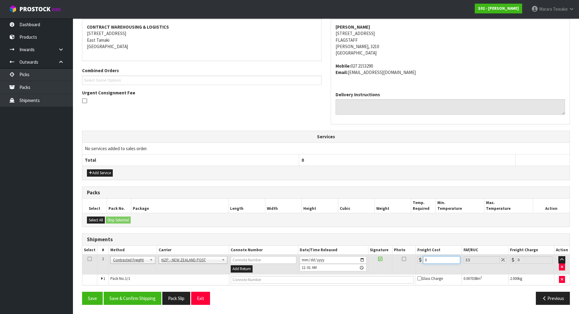
drag, startPoint x: 427, startPoint y: 259, endPoint x: 401, endPoint y: 244, distance: 30.5
click at [410, 251] on table "Select # Method Carrier Connote Number Date/Time Released Signature Photo Freig…" at bounding box center [326, 264] width 488 height 39
type input "7"
type input "7.24"
type input "7.3"
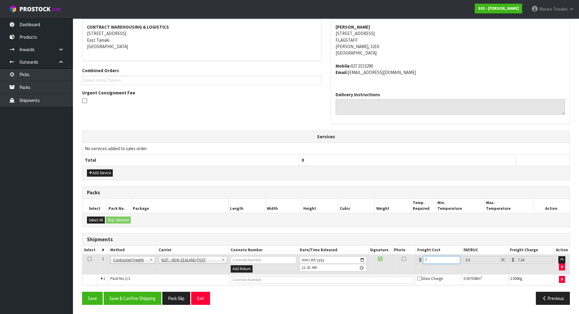
type input "7.56"
type input "7.31"
type input "7.57"
type input "7.31"
click at [139, 300] on button "Save & Confirm Shipping" at bounding box center [133, 297] width 58 height 13
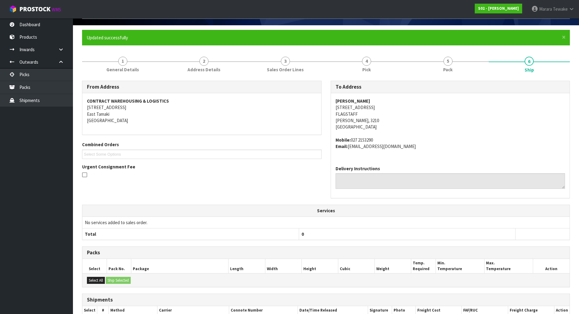
scroll to position [0, 0]
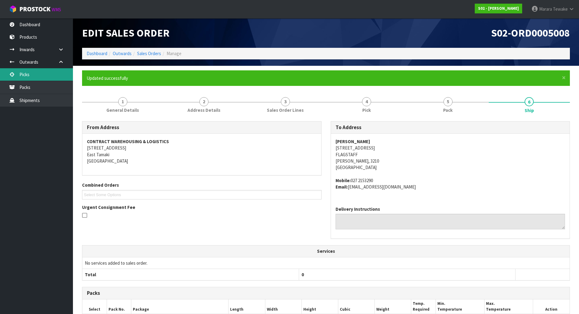
click at [53, 75] on link "Picks" at bounding box center [36, 74] width 73 height 12
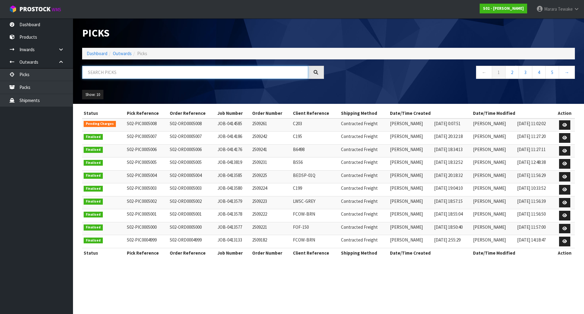
click at [96, 70] on input "text" at bounding box center [195, 72] width 226 height 13
click at [59, 26] on link "Dashboard" at bounding box center [36, 24] width 73 height 12
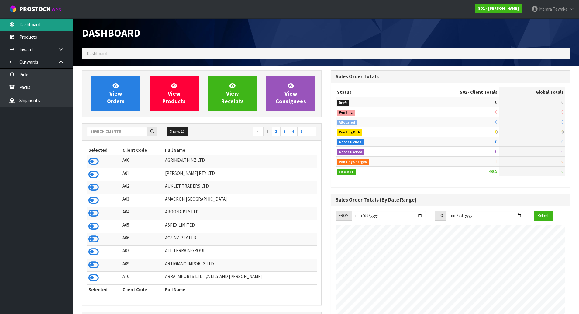
scroll to position [431, 248]
click at [57, 26] on link "Dashboard" at bounding box center [36, 24] width 73 height 12
click at [121, 132] on input "text" at bounding box center [117, 131] width 60 height 9
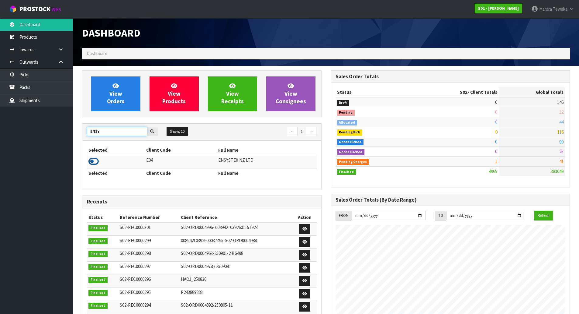
type input "ENSY"
click at [95, 160] on icon at bounding box center [94, 161] width 10 height 9
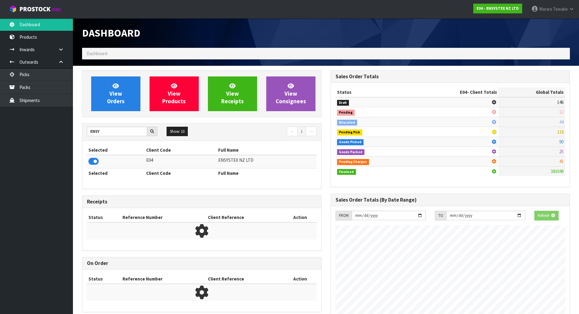
scroll to position [461, 248]
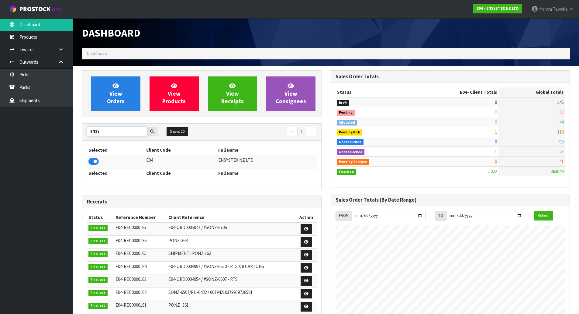
drag, startPoint x: 103, startPoint y: 131, endPoint x: 68, endPoint y: 115, distance: 37.7
click at [75, 119] on section "View Orders View Products View Receipts View Consignees ENSY Show: 10 5 10 25 5…" at bounding box center [326, 301] width 506 height 470
type input "J01"
click at [96, 160] on icon at bounding box center [94, 161] width 10 height 9
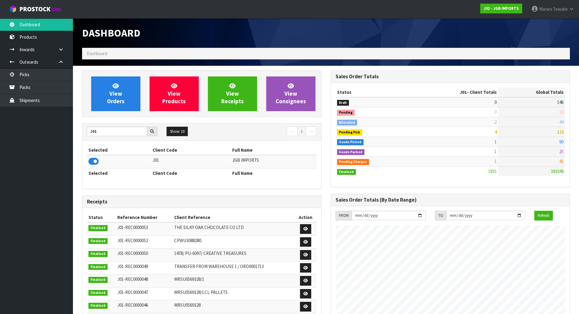
scroll to position [451, 248]
drag, startPoint x: 90, startPoint y: 132, endPoint x: 79, endPoint y: 128, distance: 11.1
click at [84, 130] on div "J01" at bounding box center [122, 132] width 80 height 10
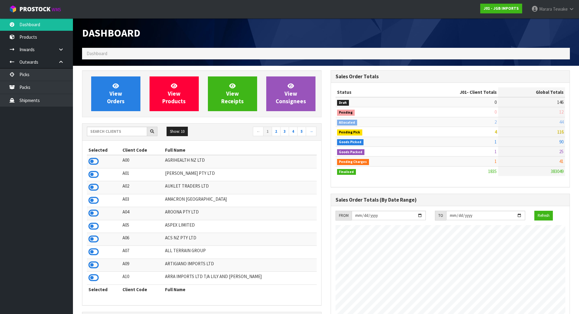
click at [29, 170] on ul "Dashboard Products Categories Serial Numbers Kitsets Packagings Inwards Purchas…" at bounding box center [36, 165] width 73 height 295
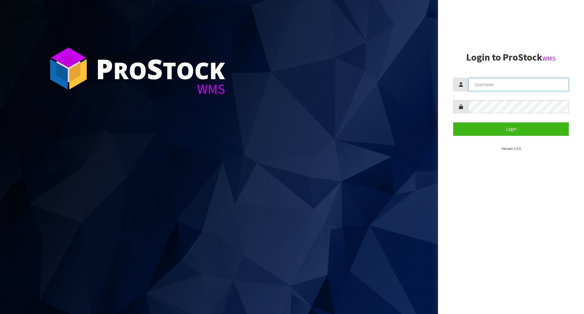
click at [502, 84] on input "text" at bounding box center [518, 84] width 100 height 13
type input "zackary"
click at [453, 122] on button "Login" at bounding box center [511, 128] width 116 height 13
